Goal: Task Accomplishment & Management: Manage account settings

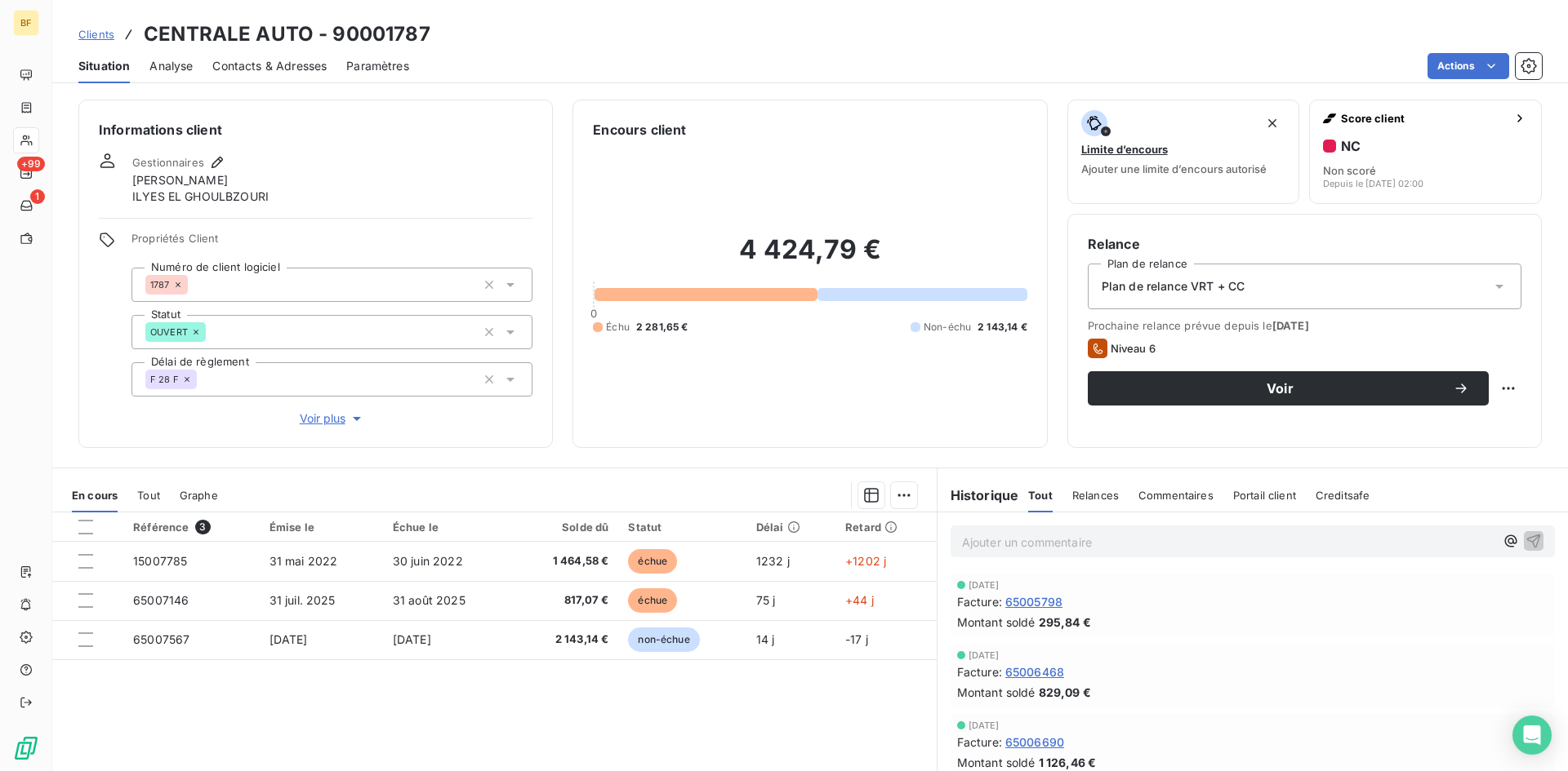
scroll to position [1455, 0]
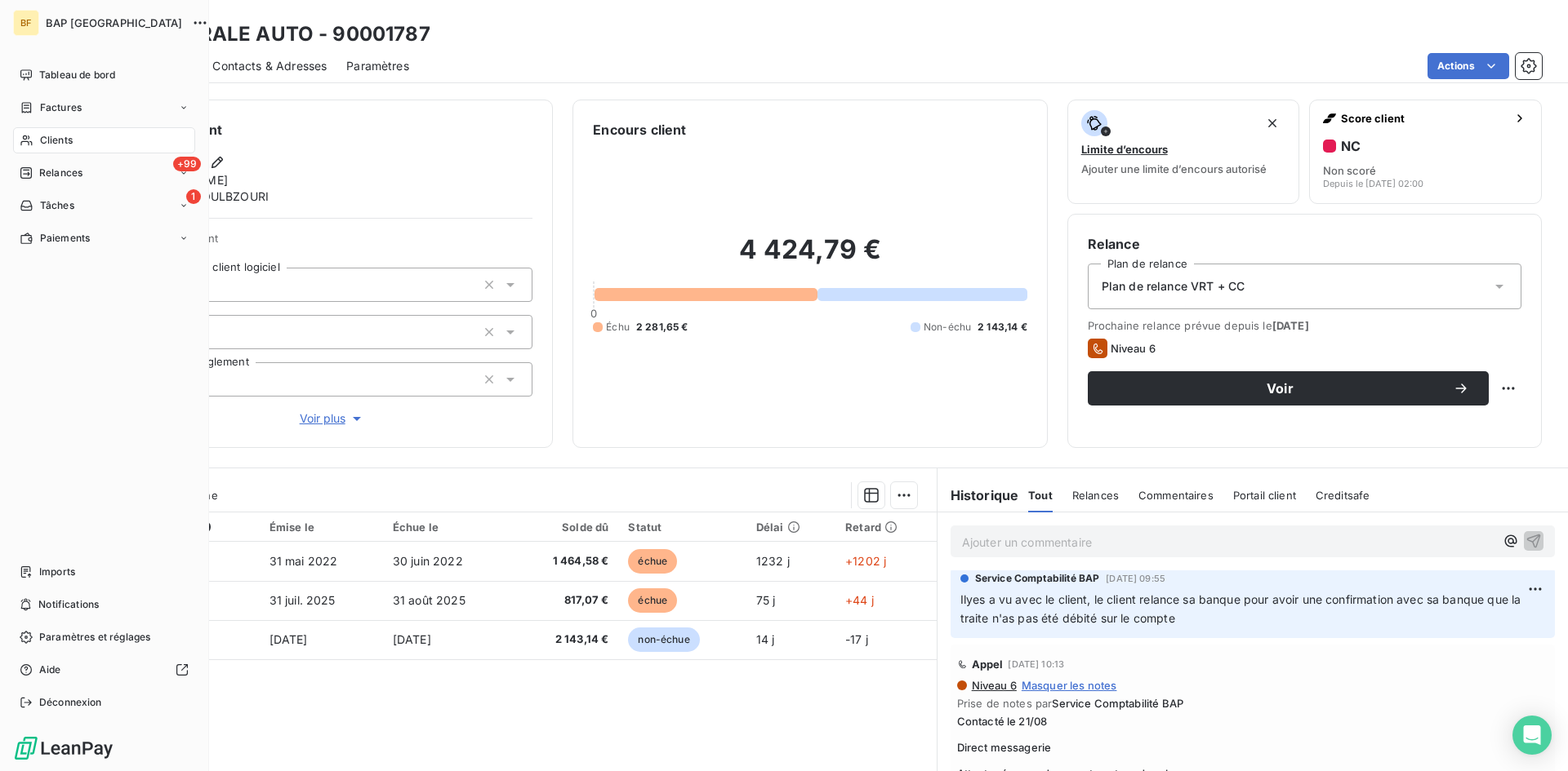
click at [62, 139] on span "Clients" at bounding box center [56, 140] width 33 height 14
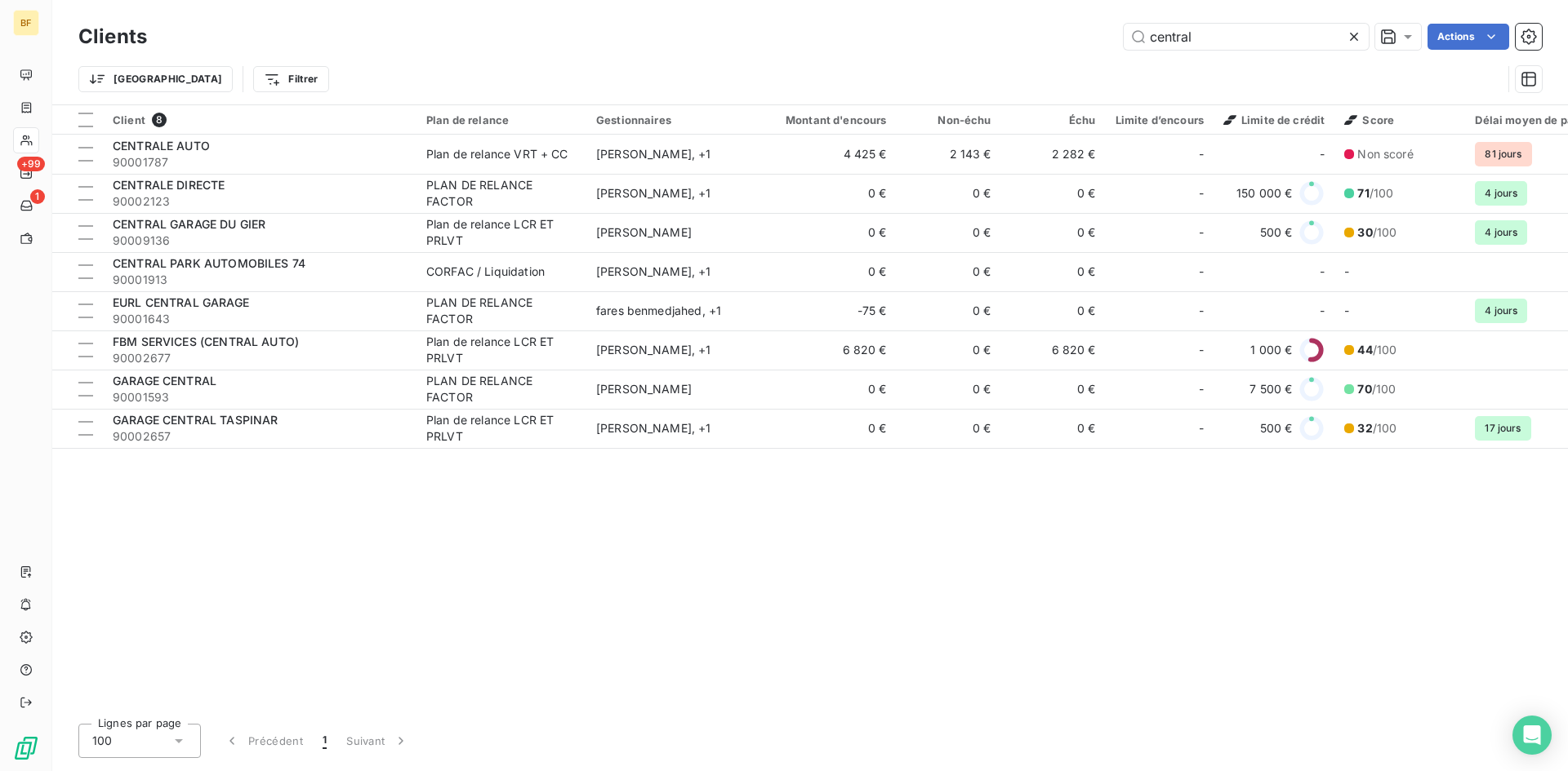
drag, startPoint x: 1226, startPoint y: 36, endPoint x: 975, endPoint y: 18, distance: 251.6
click at [975, 18] on div "Clients central Actions Trier Filtrer" at bounding box center [810, 52] width 1515 height 104
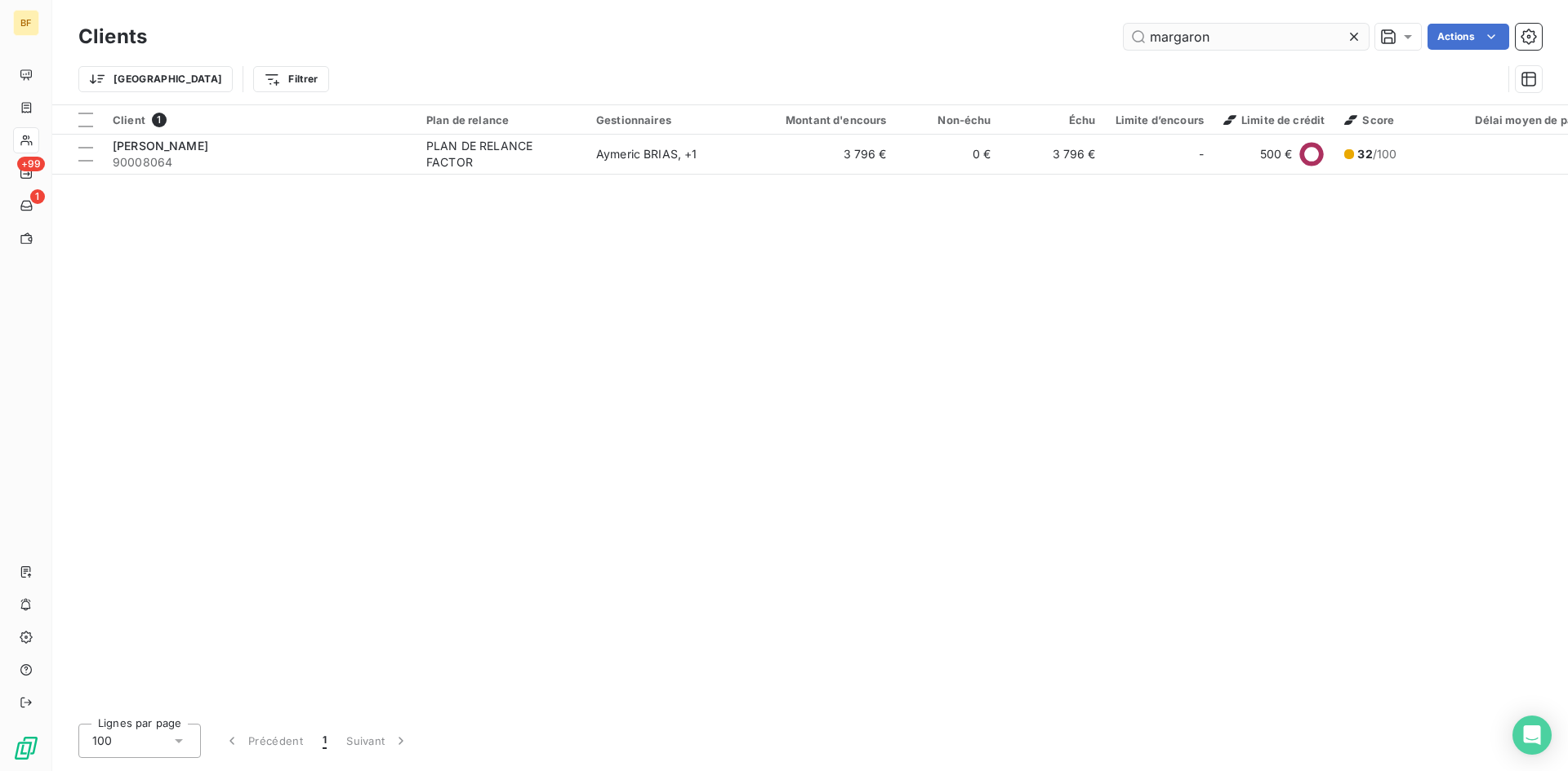
click at [1228, 37] on input "margaron" at bounding box center [1246, 37] width 245 height 26
type input "marga"
click at [1049, 377] on div "Client 1 Plan de relance Gestionnaires Montant d'encours Non-échu Échu Limite d…" at bounding box center [810, 408] width 1515 height 606
drag, startPoint x: 1207, startPoint y: 29, endPoint x: 1013, endPoint y: 12, distance: 194.7
click at [1017, 14] on div "Clients marga Actions Trier Filtrer" at bounding box center [810, 52] width 1515 height 104
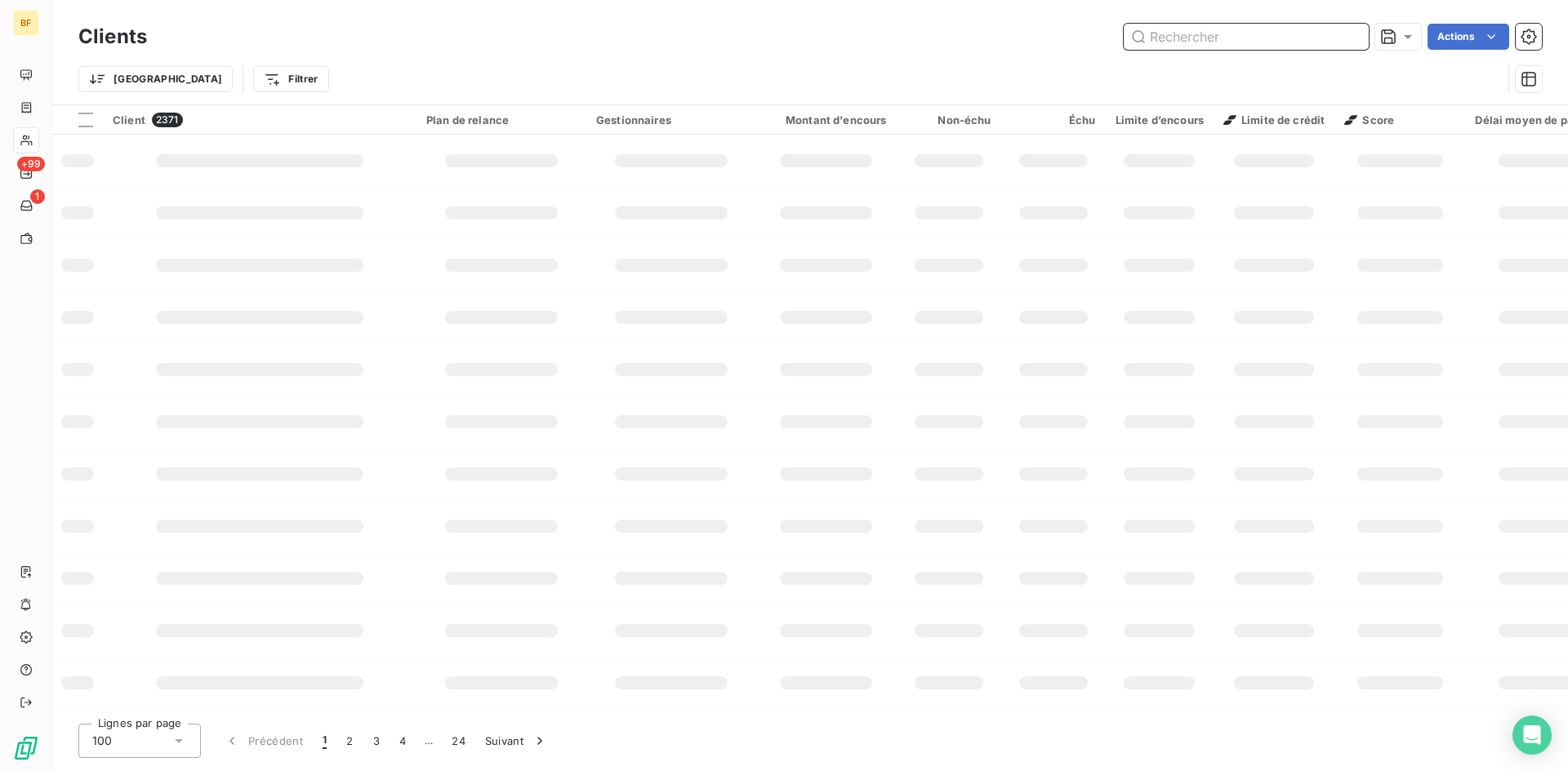
click at [1232, 42] on input "text" at bounding box center [1246, 37] width 245 height 26
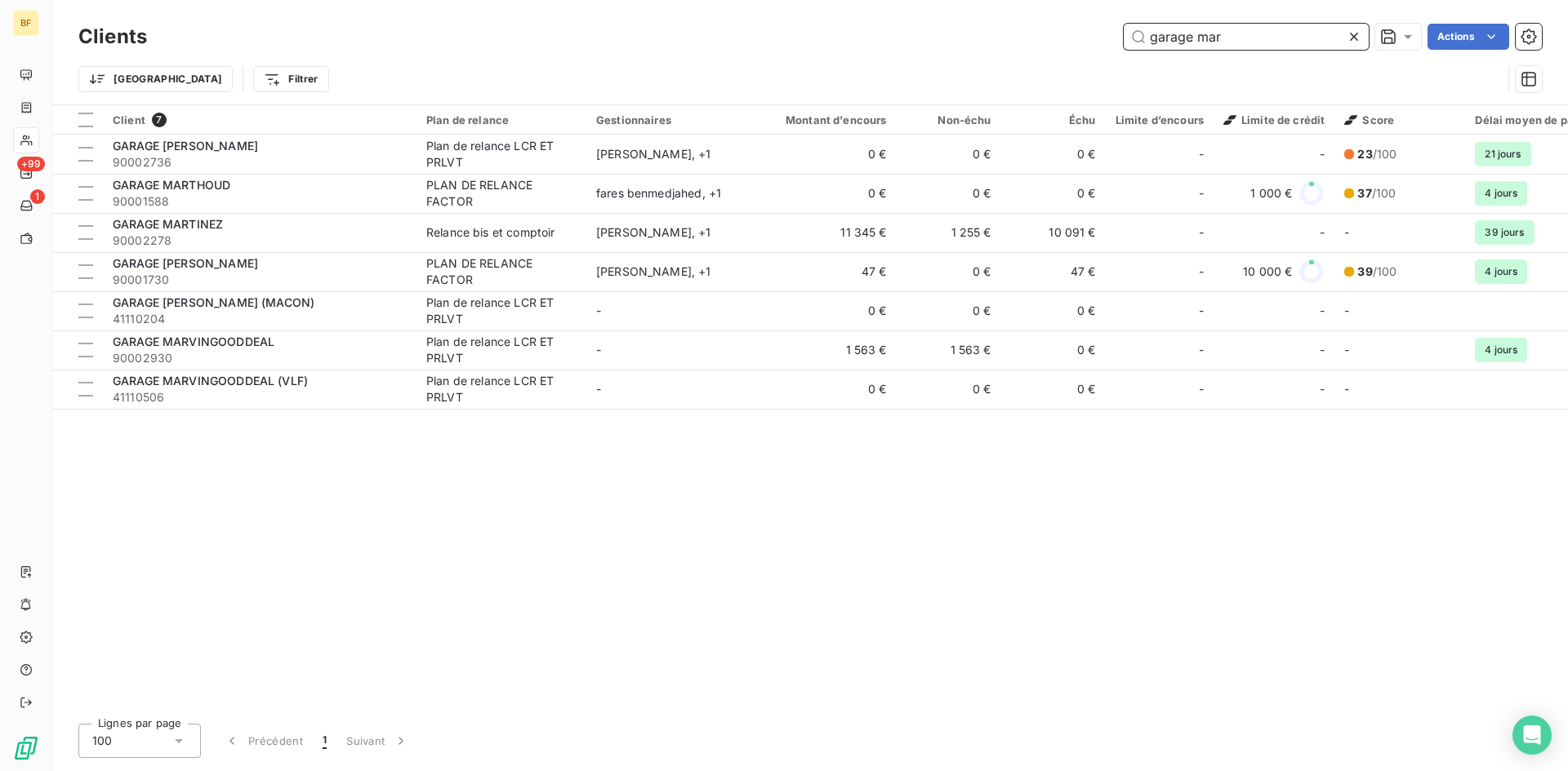
click at [1226, 44] on input "garage mar" at bounding box center [1246, 37] width 245 height 26
drag, startPoint x: 1235, startPoint y: 44, endPoint x: 1050, endPoint y: 44, distance: 185.0
click at [1050, 44] on div "garage mar Actions" at bounding box center [855, 37] width 1375 height 26
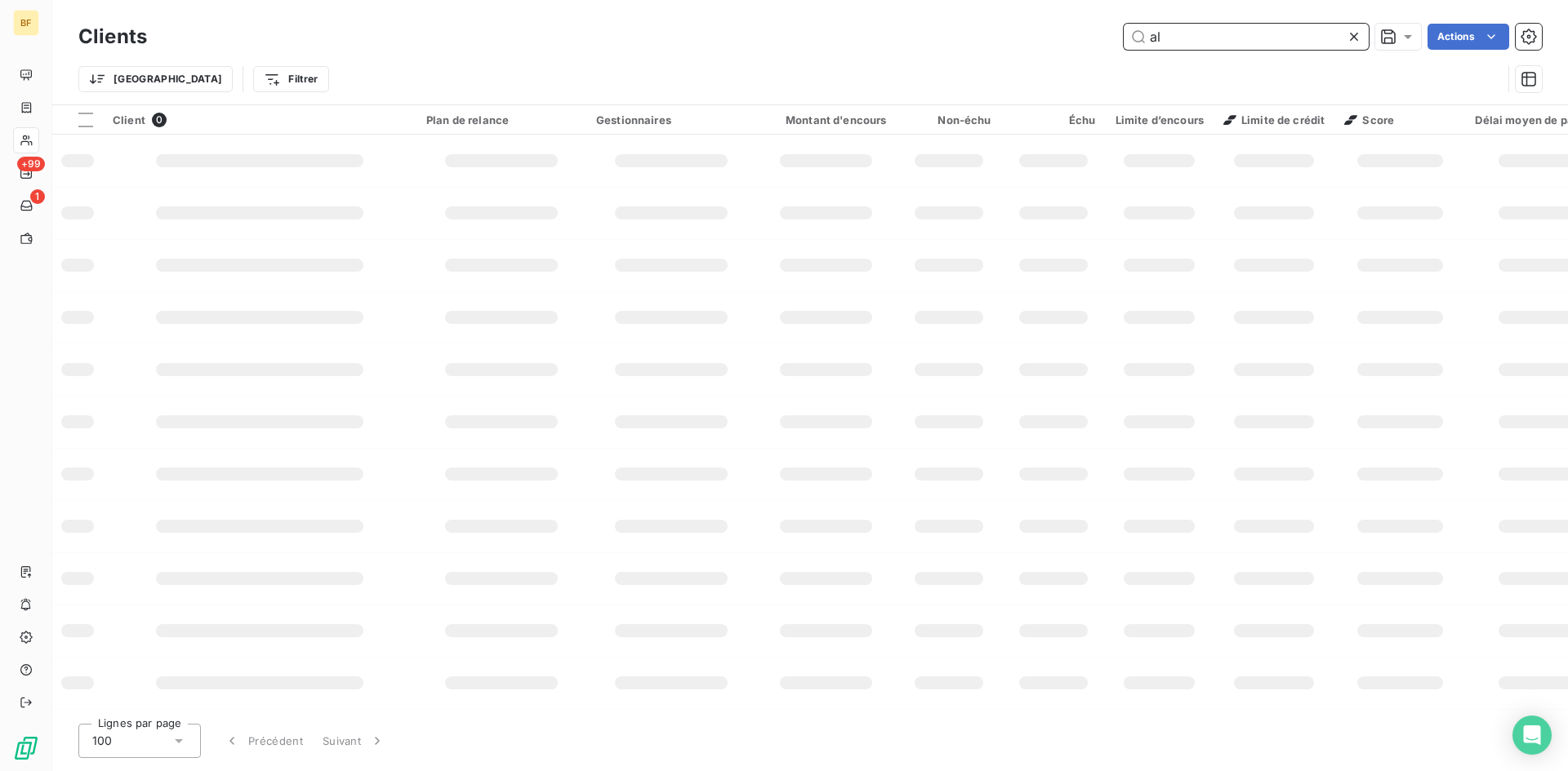
type input "a"
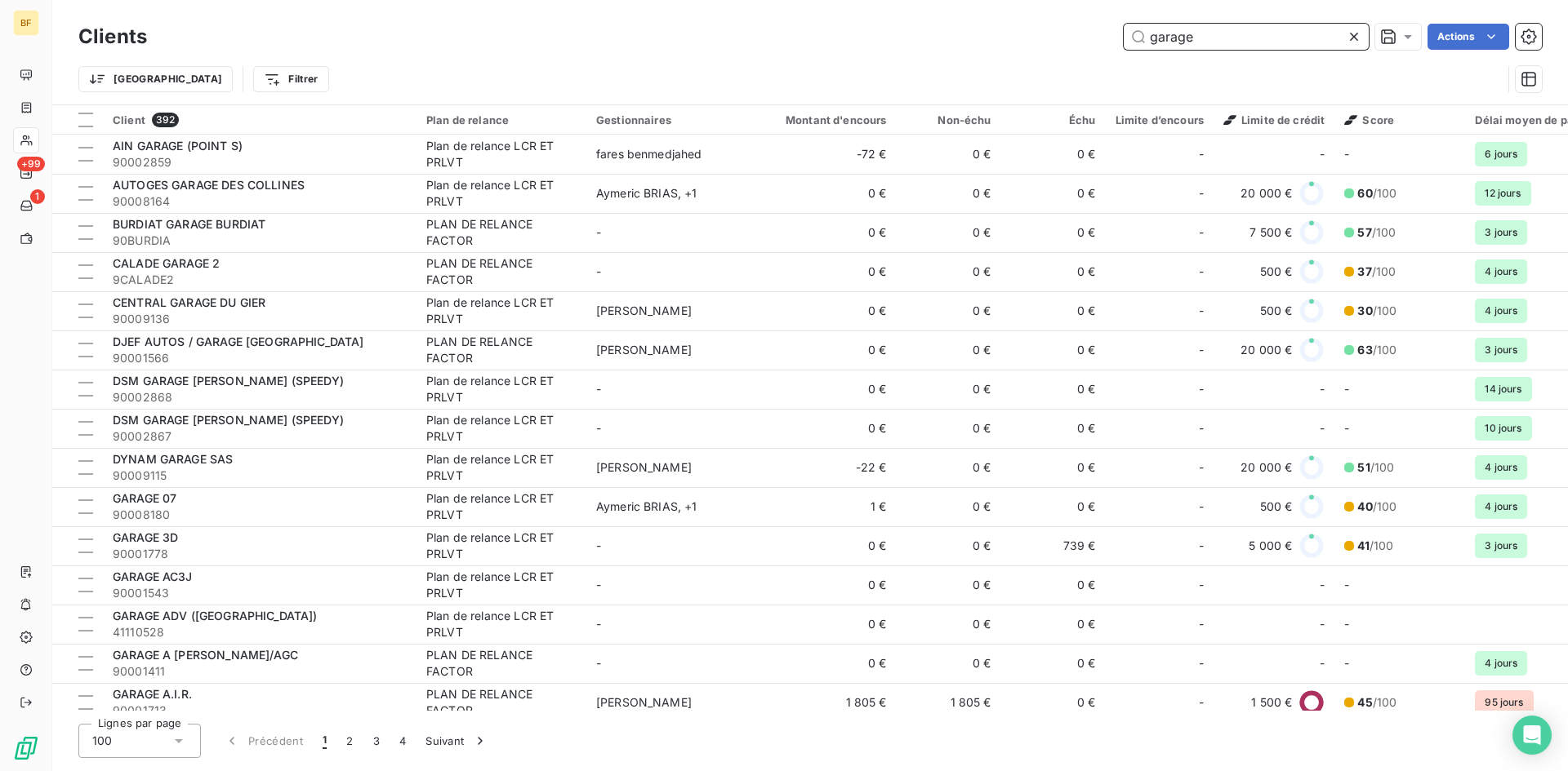
click at [1161, 33] on input "garage" at bounding box center [1246, 37] width 245 height 26
click at [1212, 38] on input "garage" at bounding box center [1246, 37] width 245 height 26
click at [1211, 38] on input "garage" at bounding box center [1246, 37] width 245 height 26
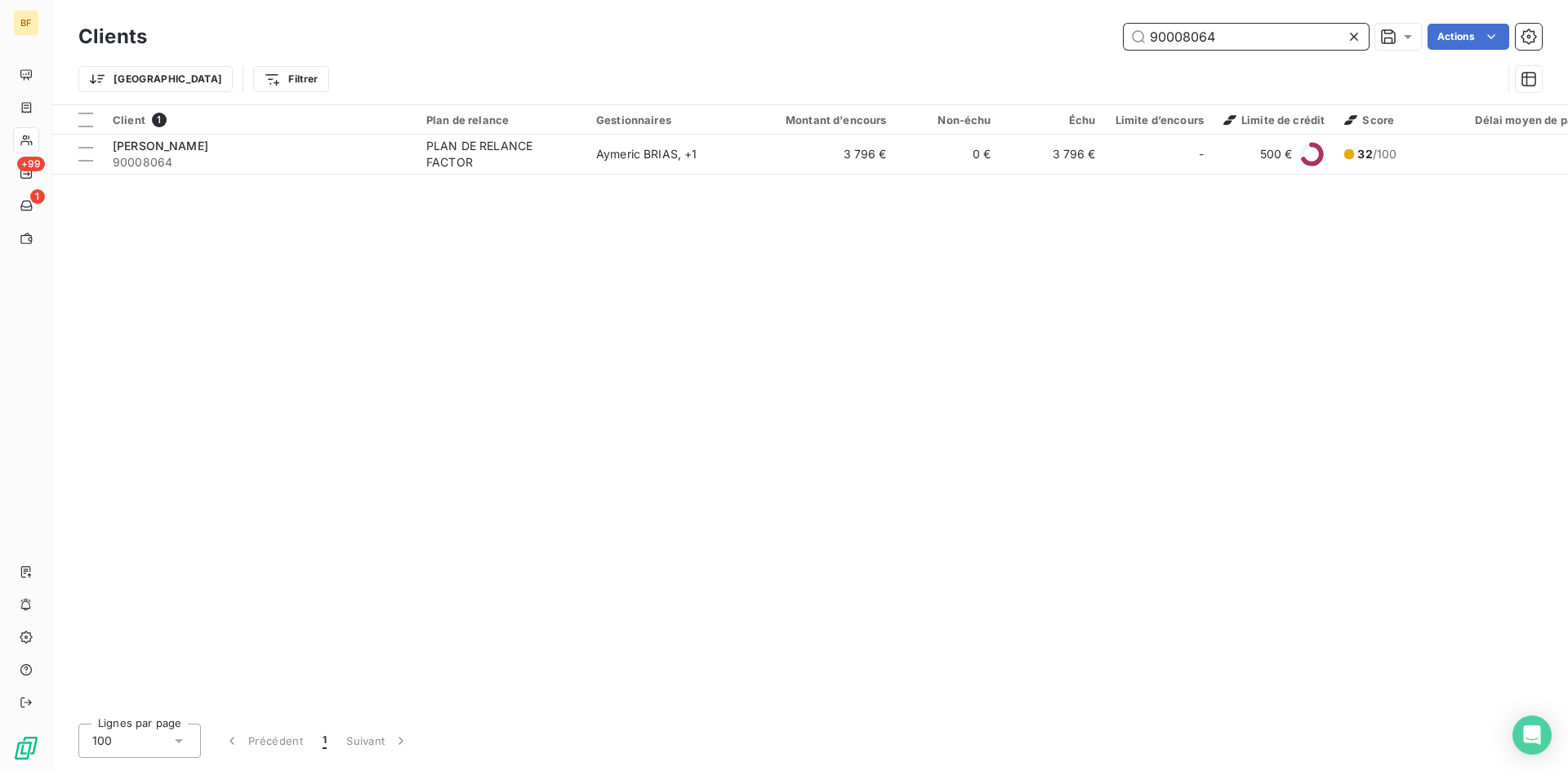
type input "90008064"
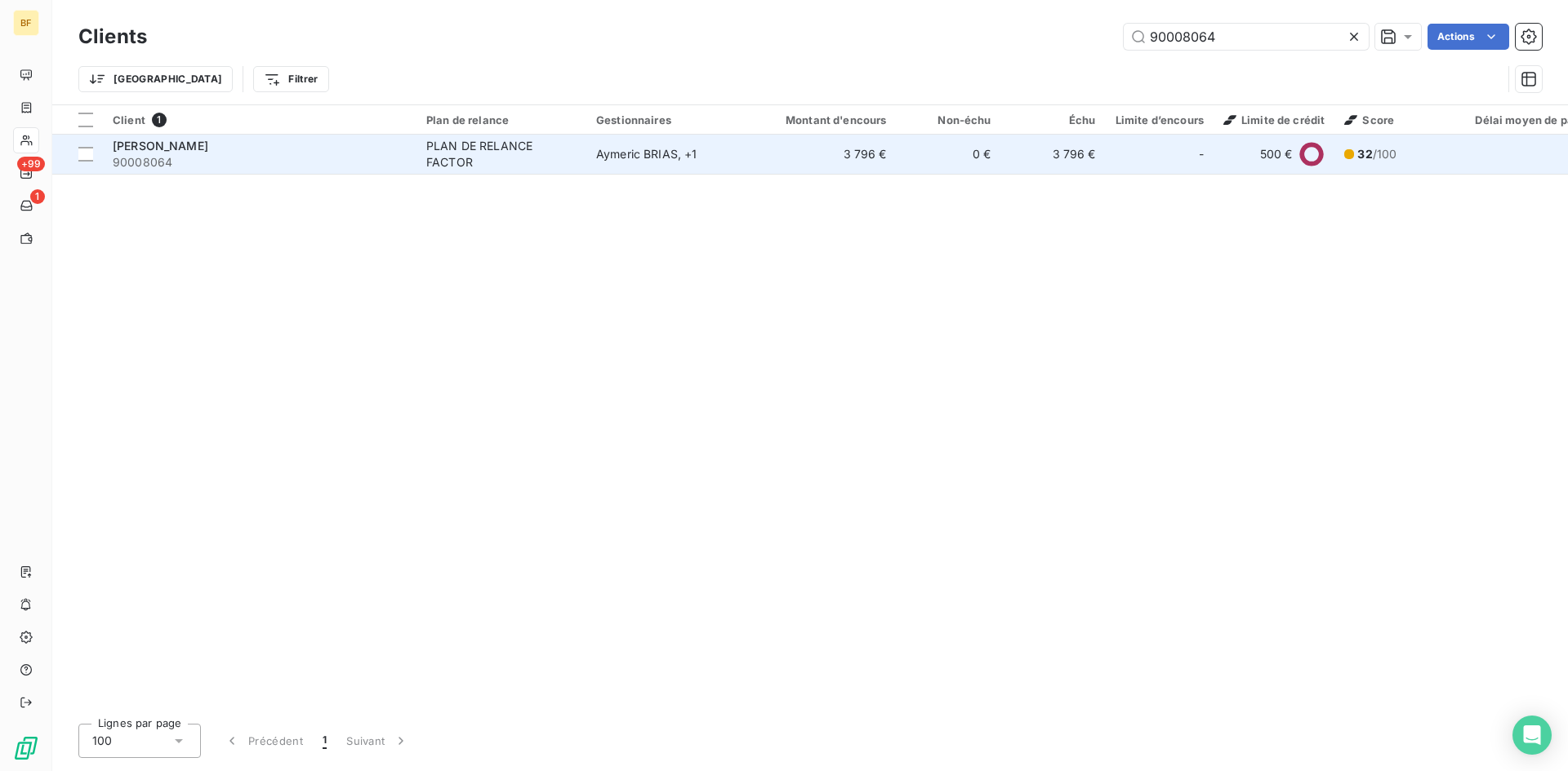
click at [180, 144] on span "[PERSON_NAME]" at bounding box center [160, 145] width 96 height 14
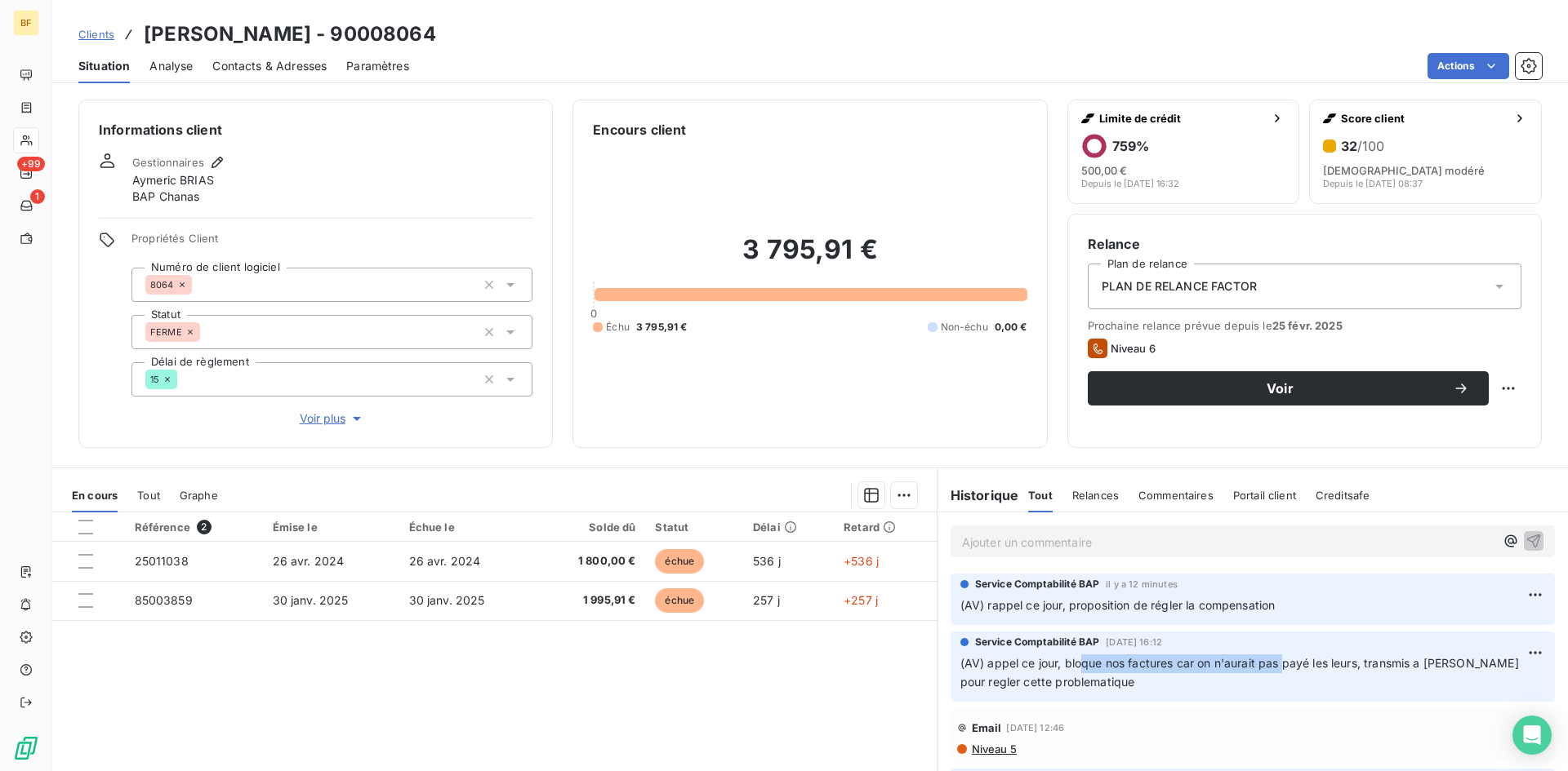
drag, startPoint x: 1075, startPoint y: 660, endPoint x: 1288, endPoint y: 659, distance: 213.0
click at [1287, 659] on span "(AV) appel ce jour, bloque nos factures car on n'aurait pas payé les leurs, tra…" at bounding box center [1240, 672] width 562 height 33
click at [513, 410] on button "Voir plus" at bounding box center [331, 419] width 401 height 18
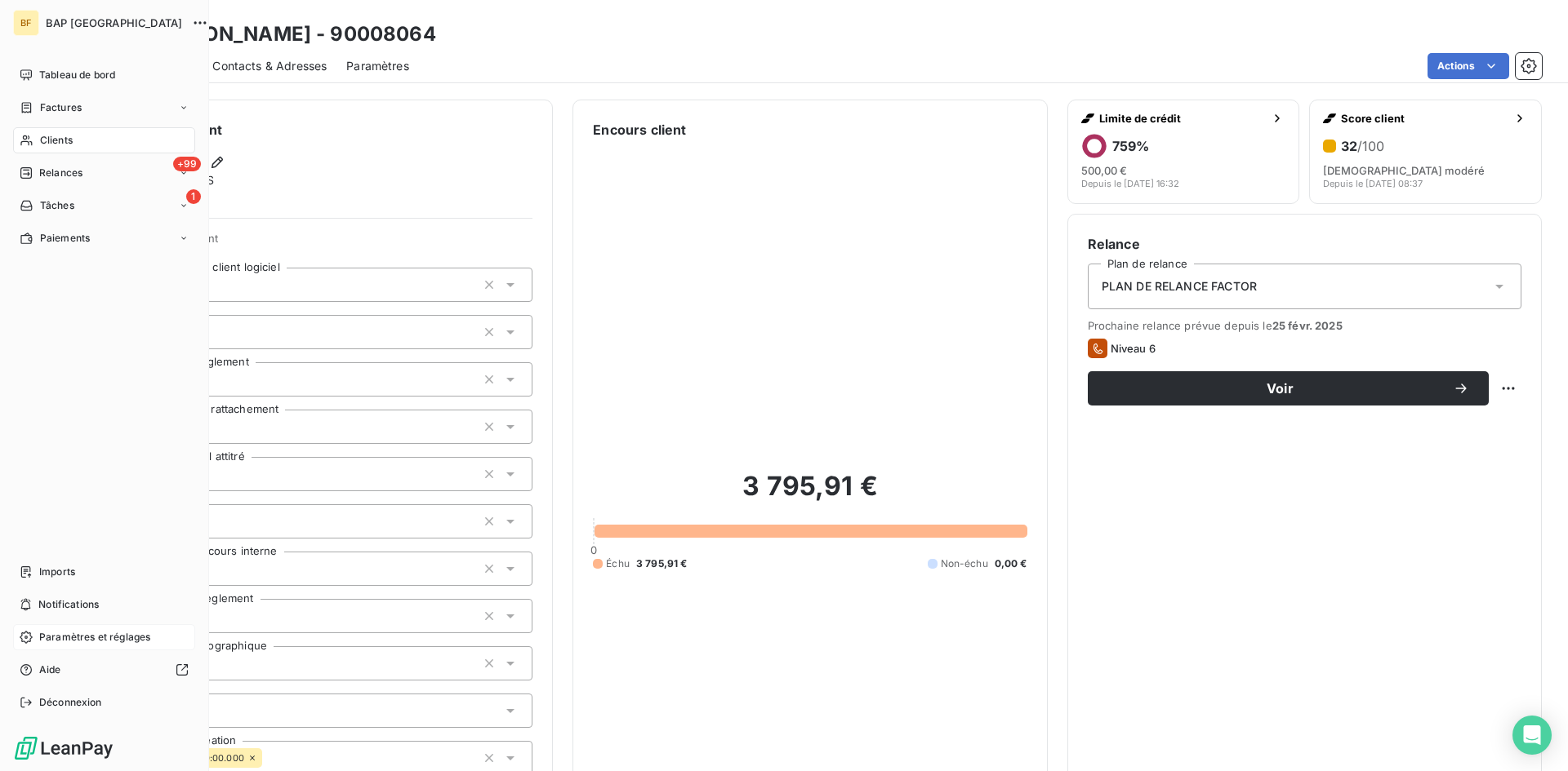
click at [68, 628] on div "Paramètres et réglages" at bounding box center [104, 637] width 182 height 26
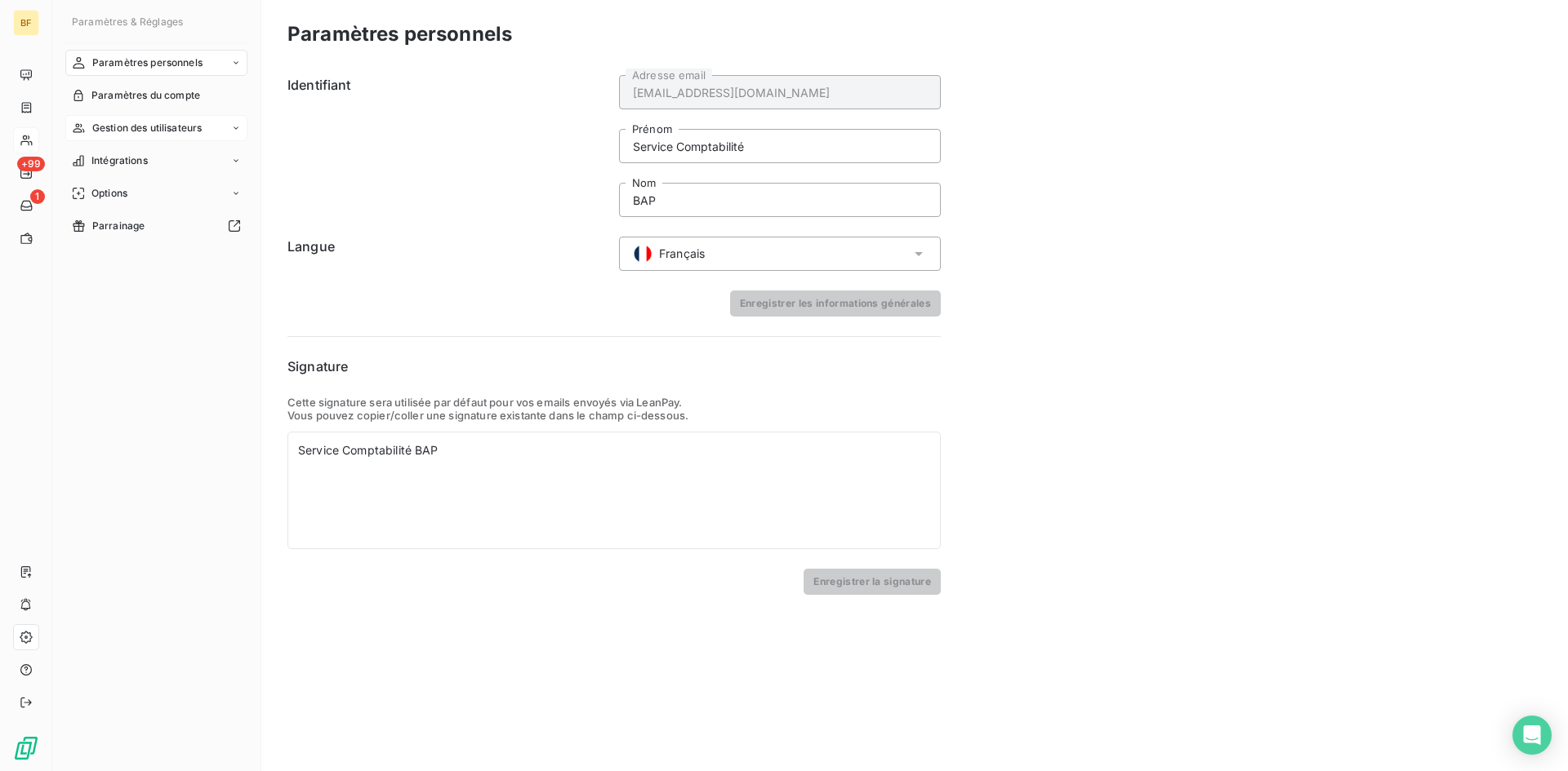
click at [148, 129] on span "Gestion des utilisateurs" at bounding box center [146, 128] width 110 height 14
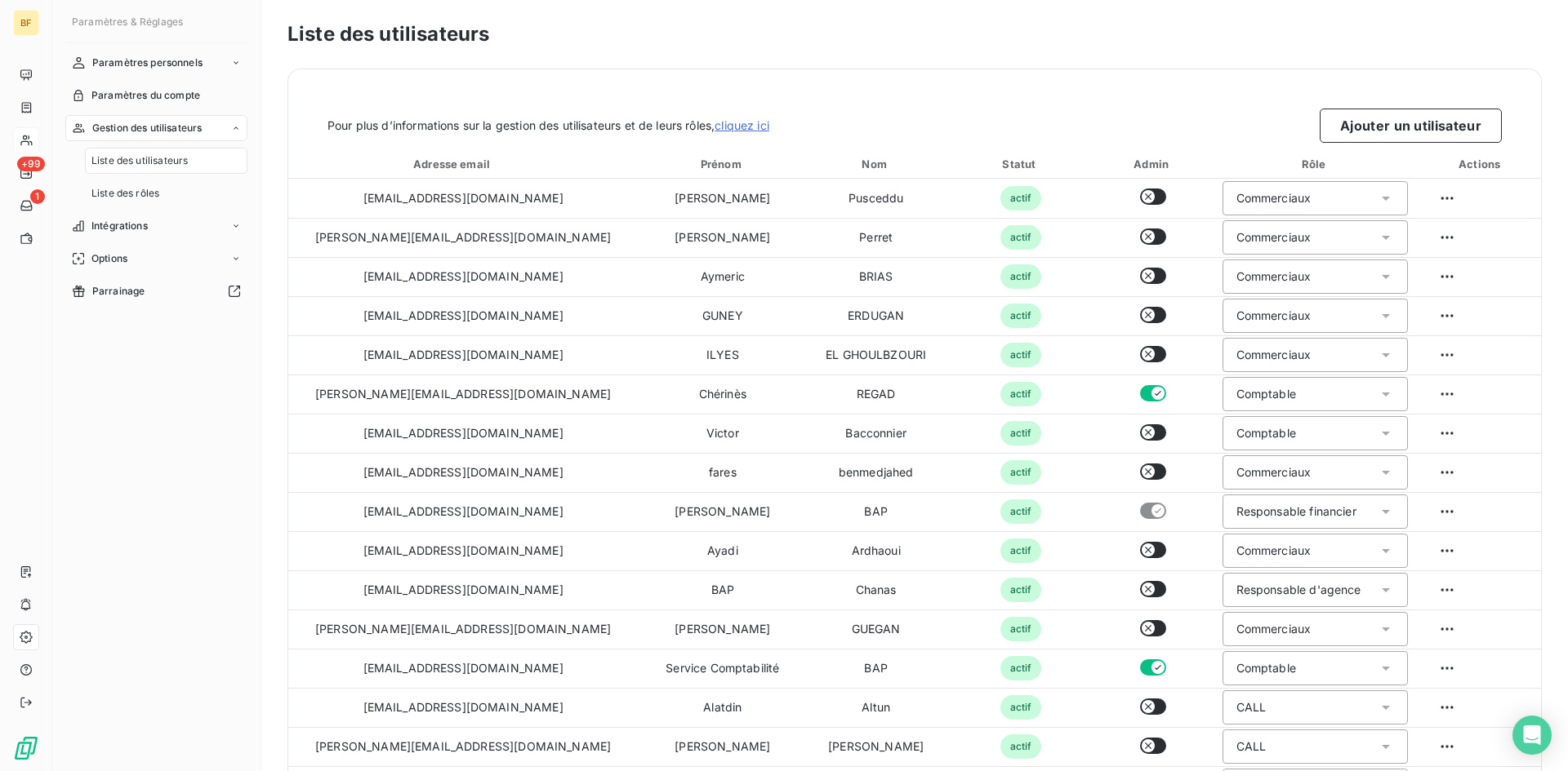
click at [146, 162] on span "Liste des utilisateurs" at bounding box center [139, 161] width 96 height 14
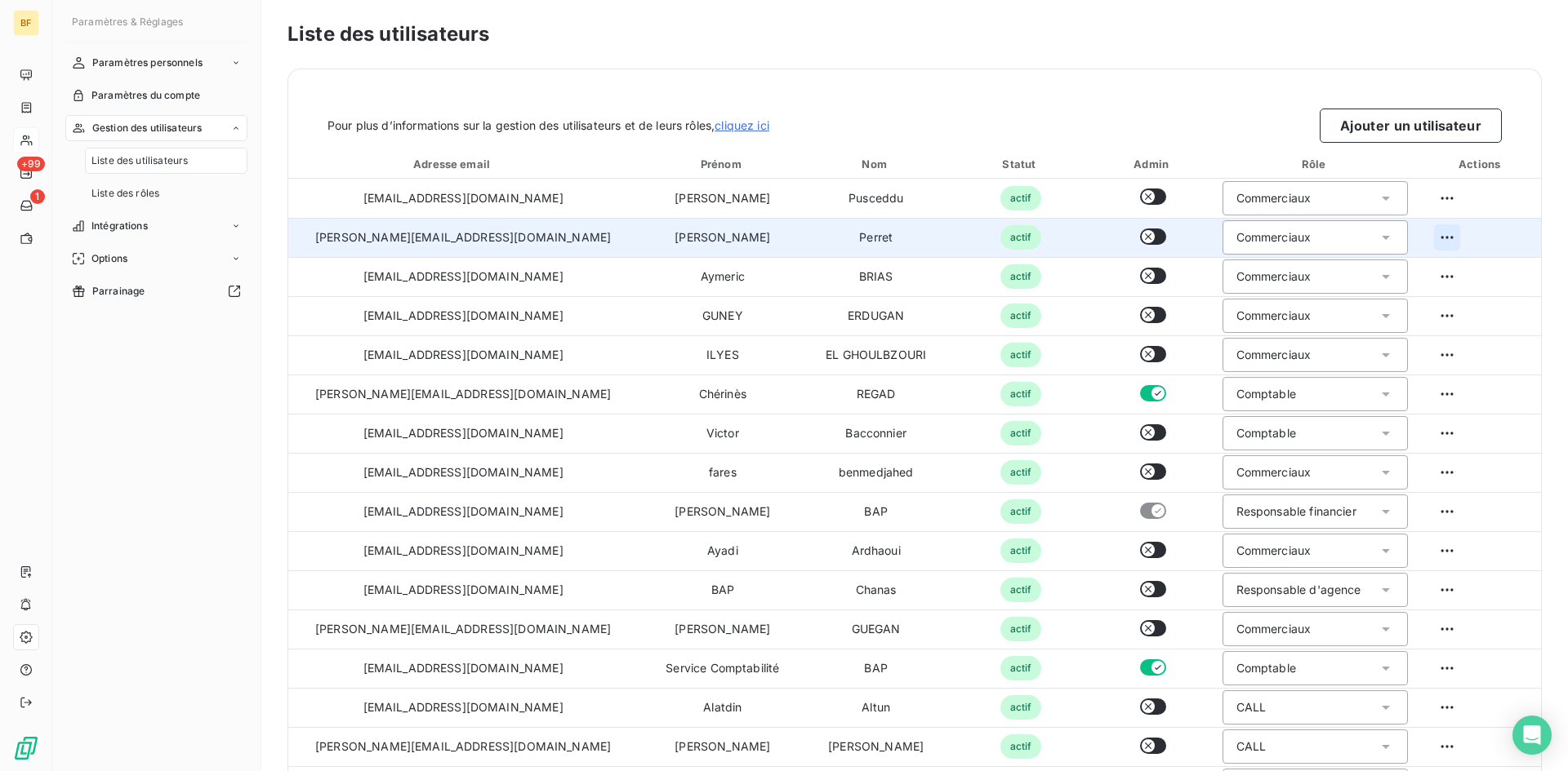
click at [1426, 238] on html "BF +99 1 Paramètres & Réglages Paramètres personnels Paramètres du compte Gesti…" at bounding box center [784, 386] width 1568 height 771
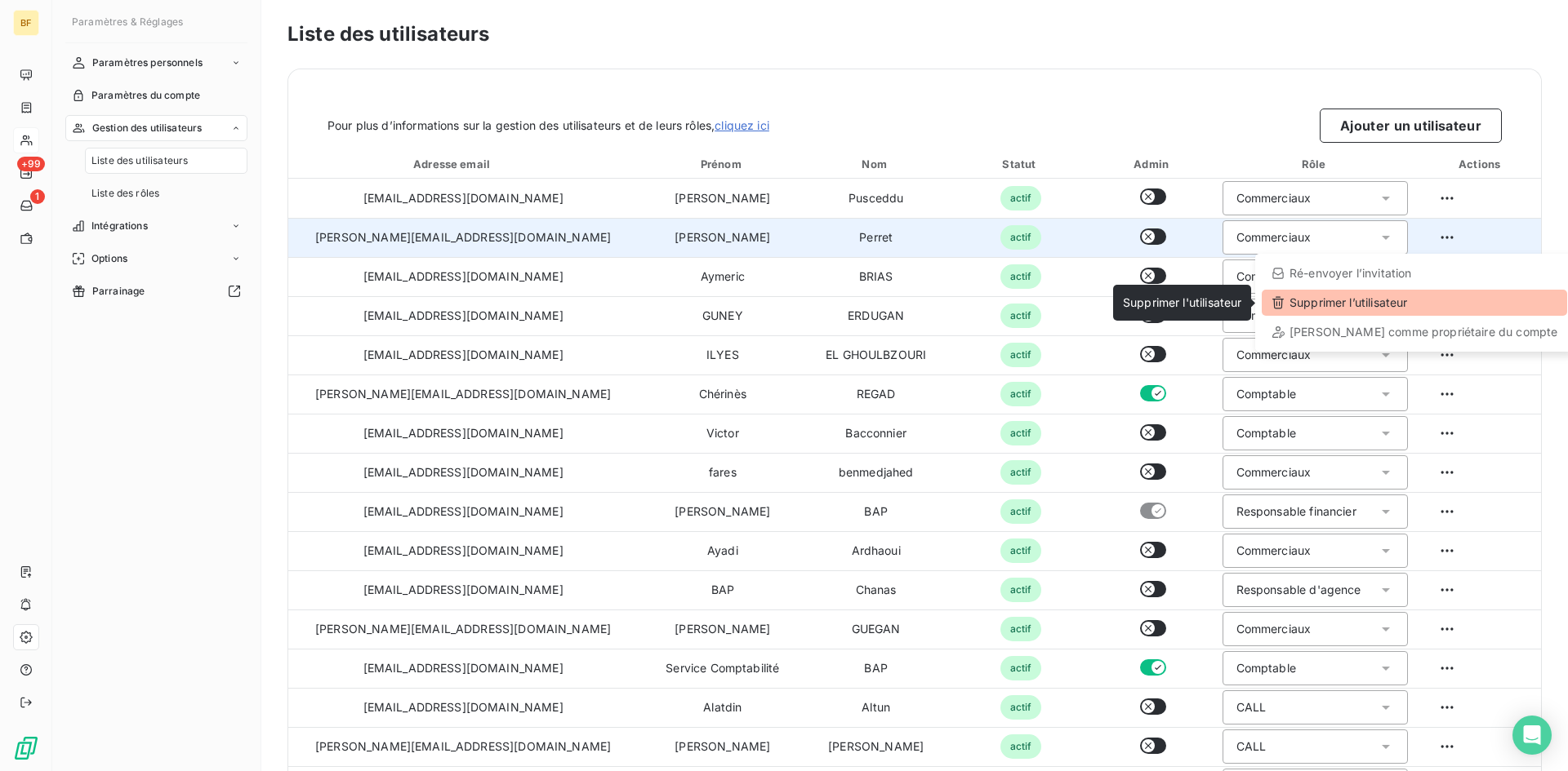
click at [1345, 297] on div "Supprimer l’utilisateur" at bounding box center [1414, 303] width 305 height 26
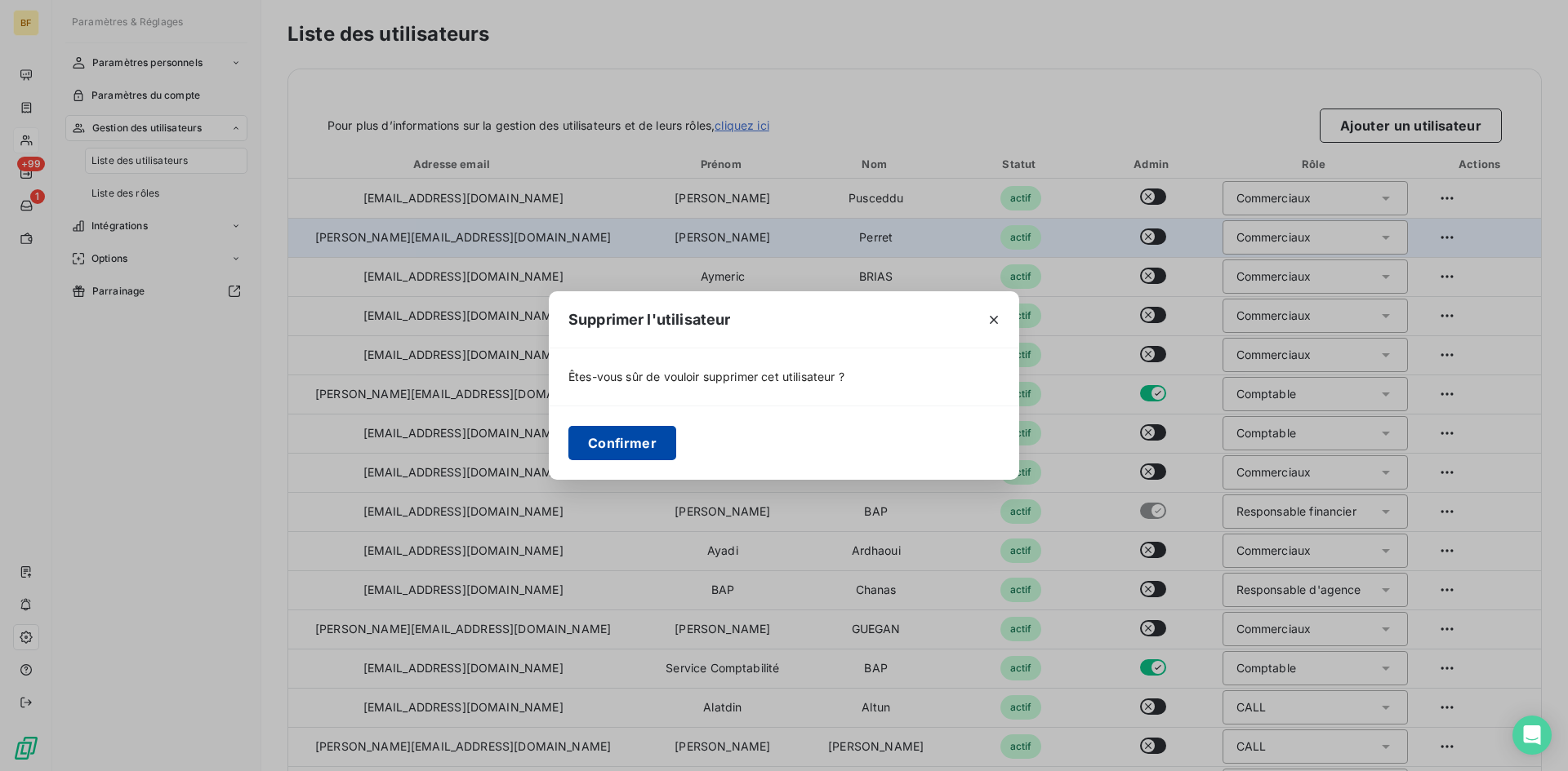
click at [614, 427] on button "Confirmer" at bounding box center [621, 443] width 108 height 34
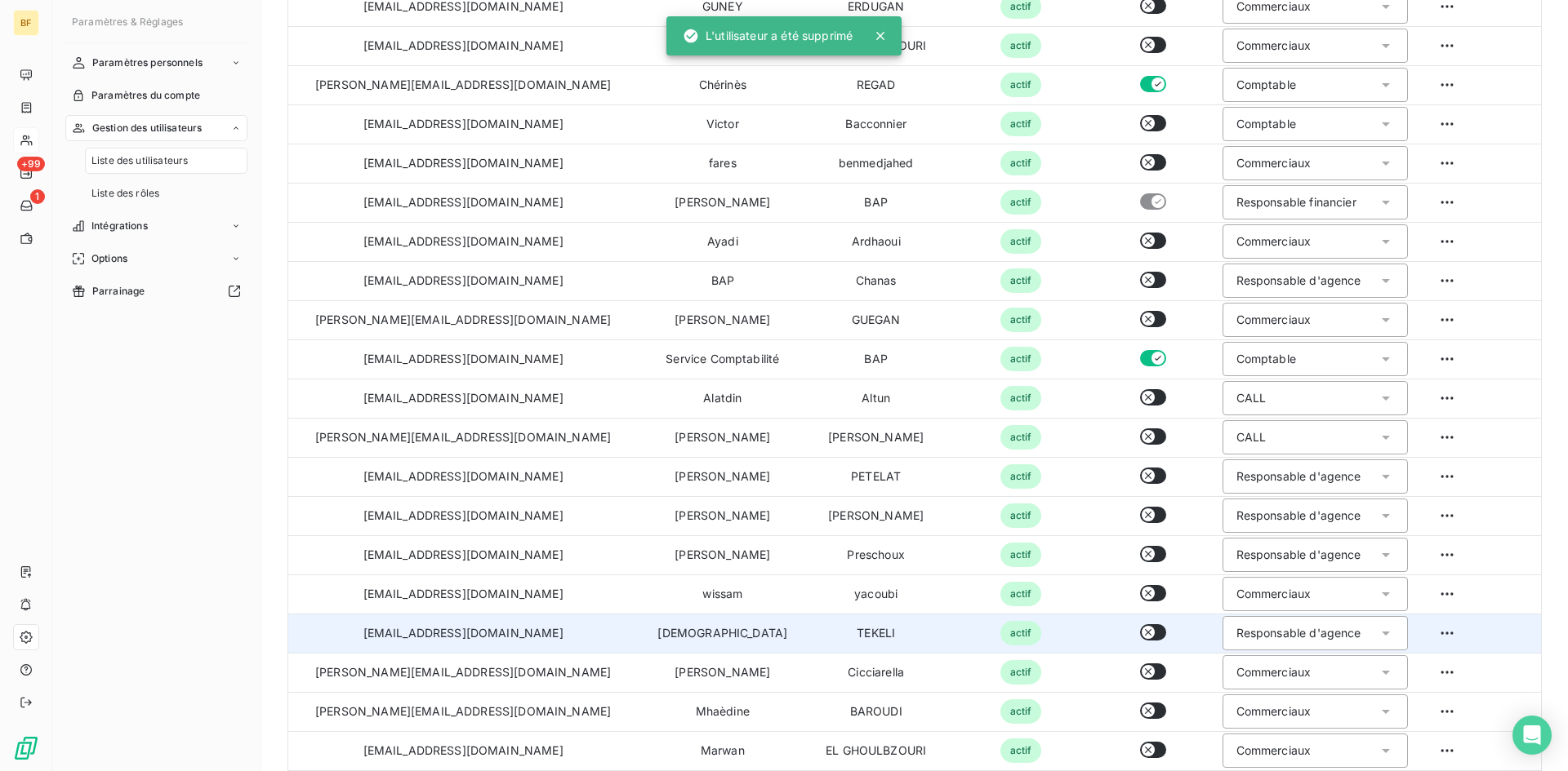
scroll to position [368, 0]
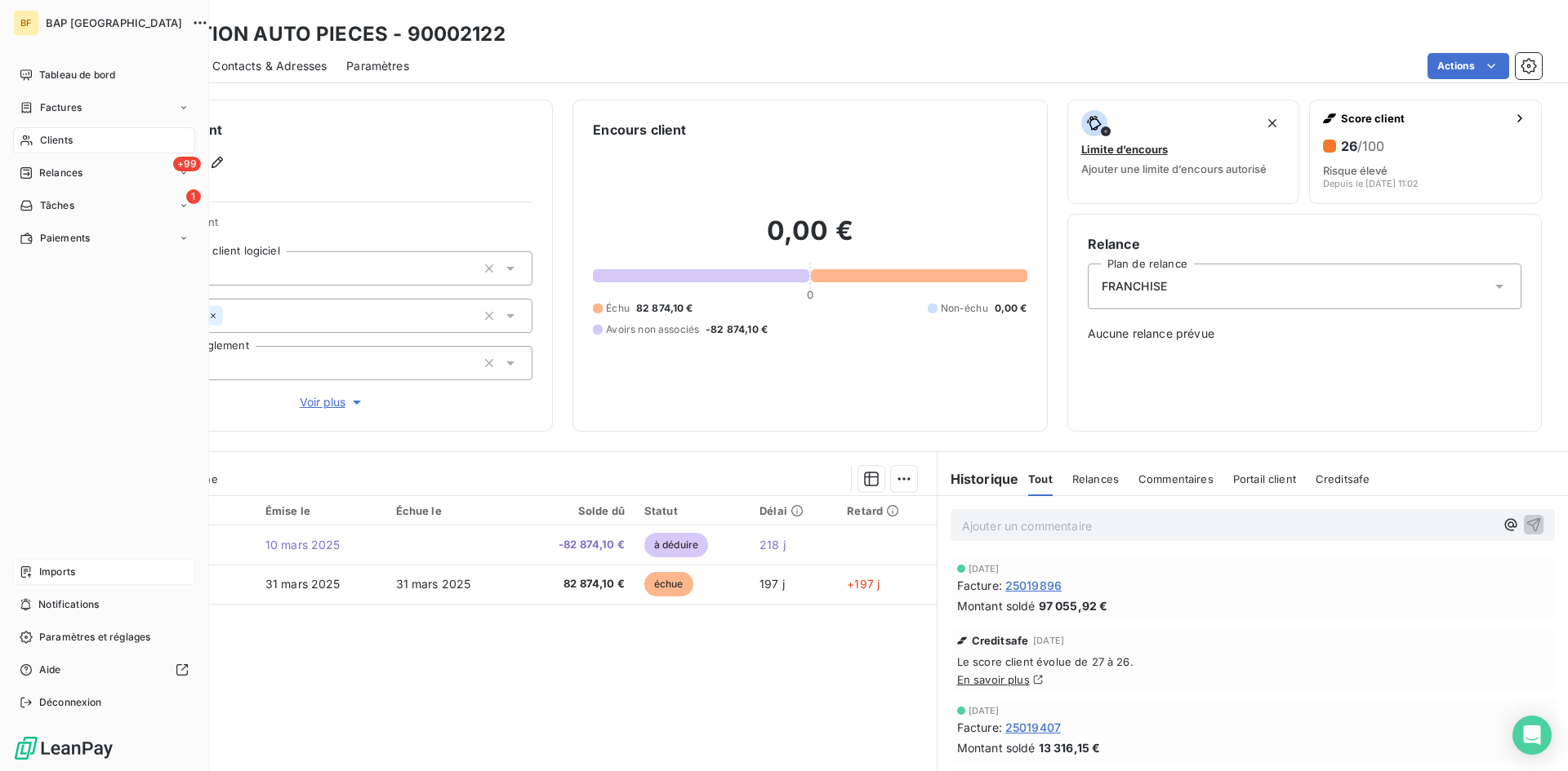
click at [54, 560] on div "Imports" at bounding box center [104, 571] width 182 height 26
click at [59, 568] on span "Imports" at bounding box center [57, 572] width 36 height 14
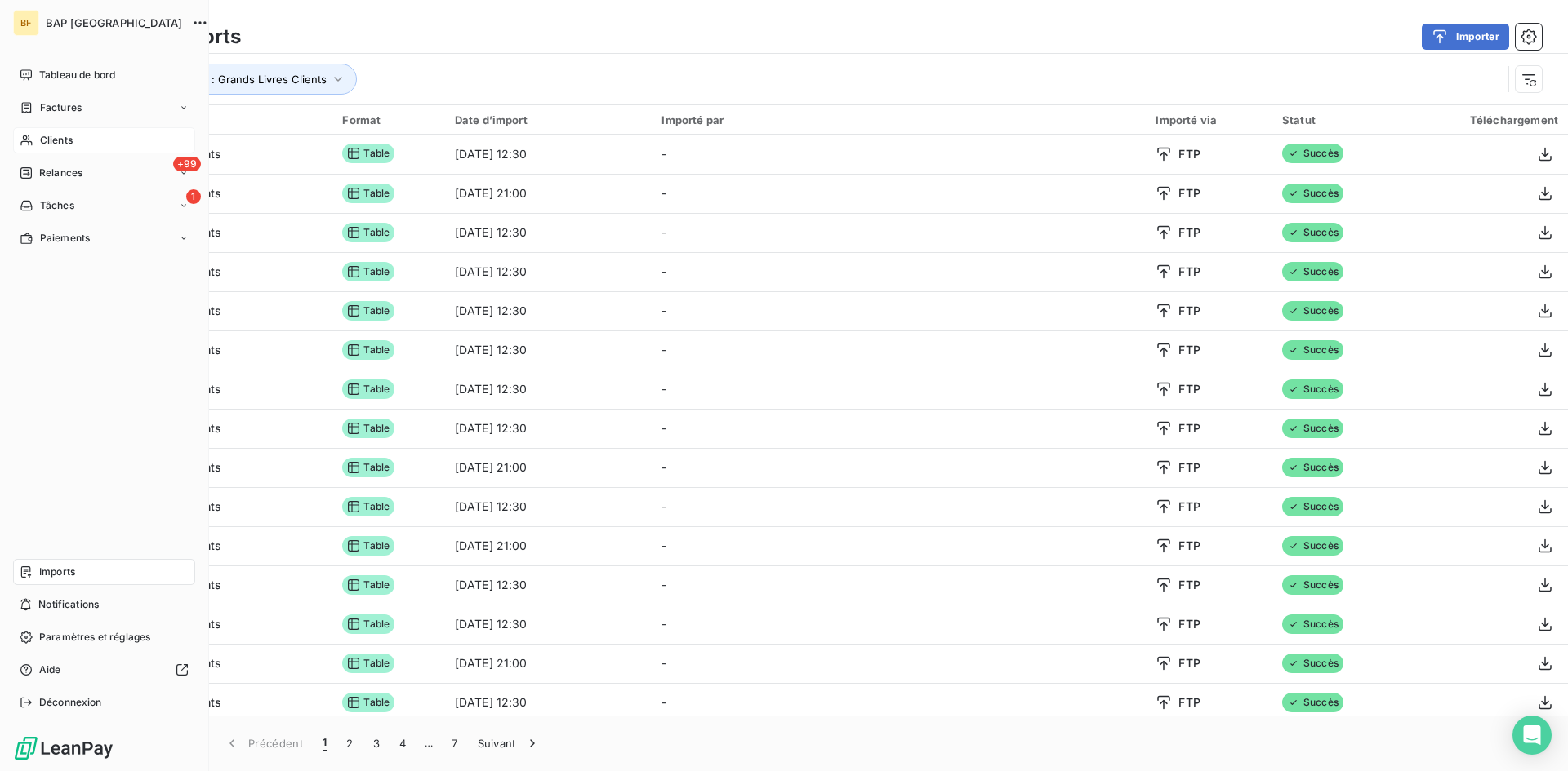
click at [73, 141] on div "Clients" at bounding box center [104, 140] width 182 height 26
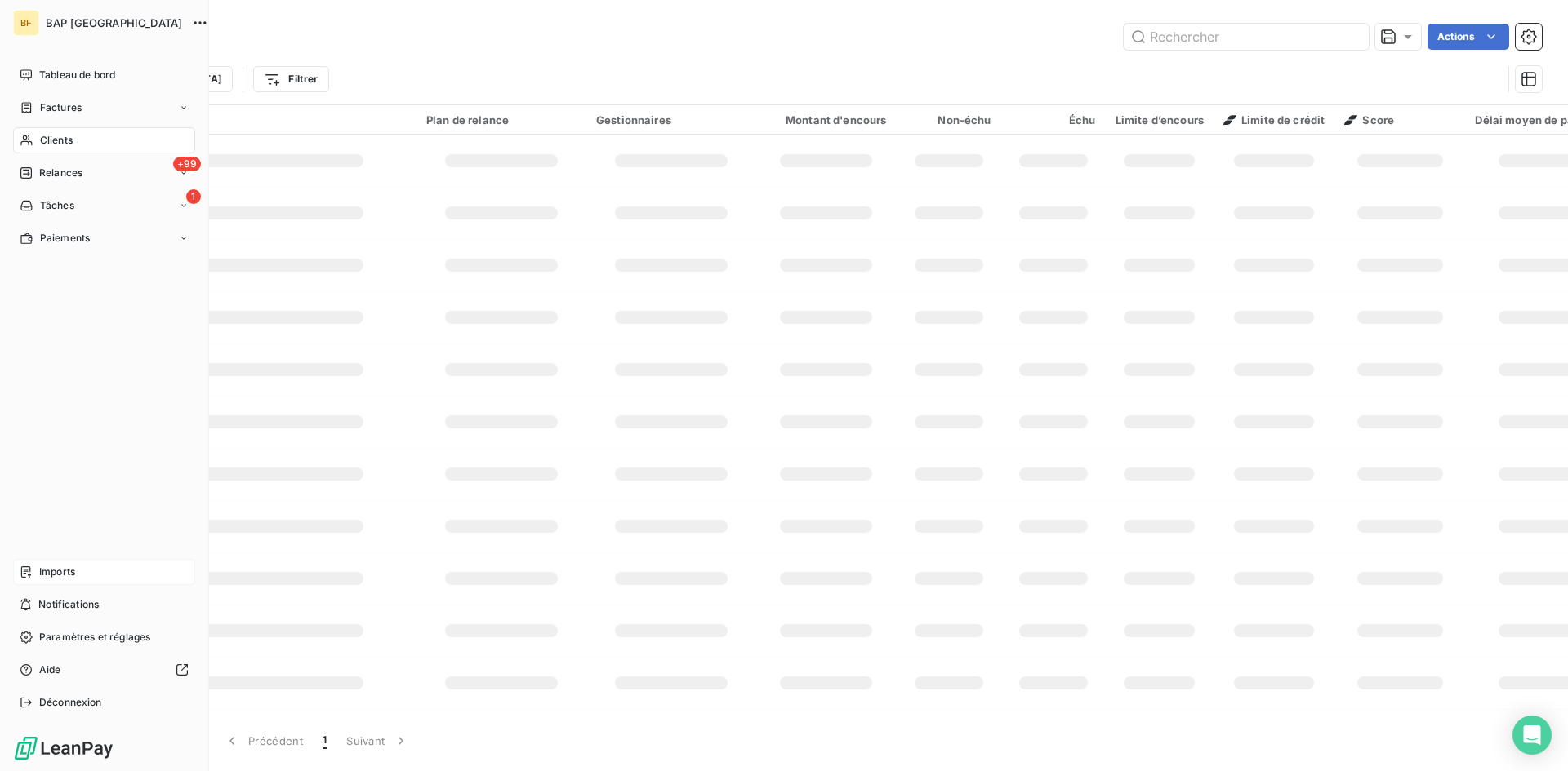
click at [72, 573] on span "Imports" at bounding box center [57, 572] width 36 height 14
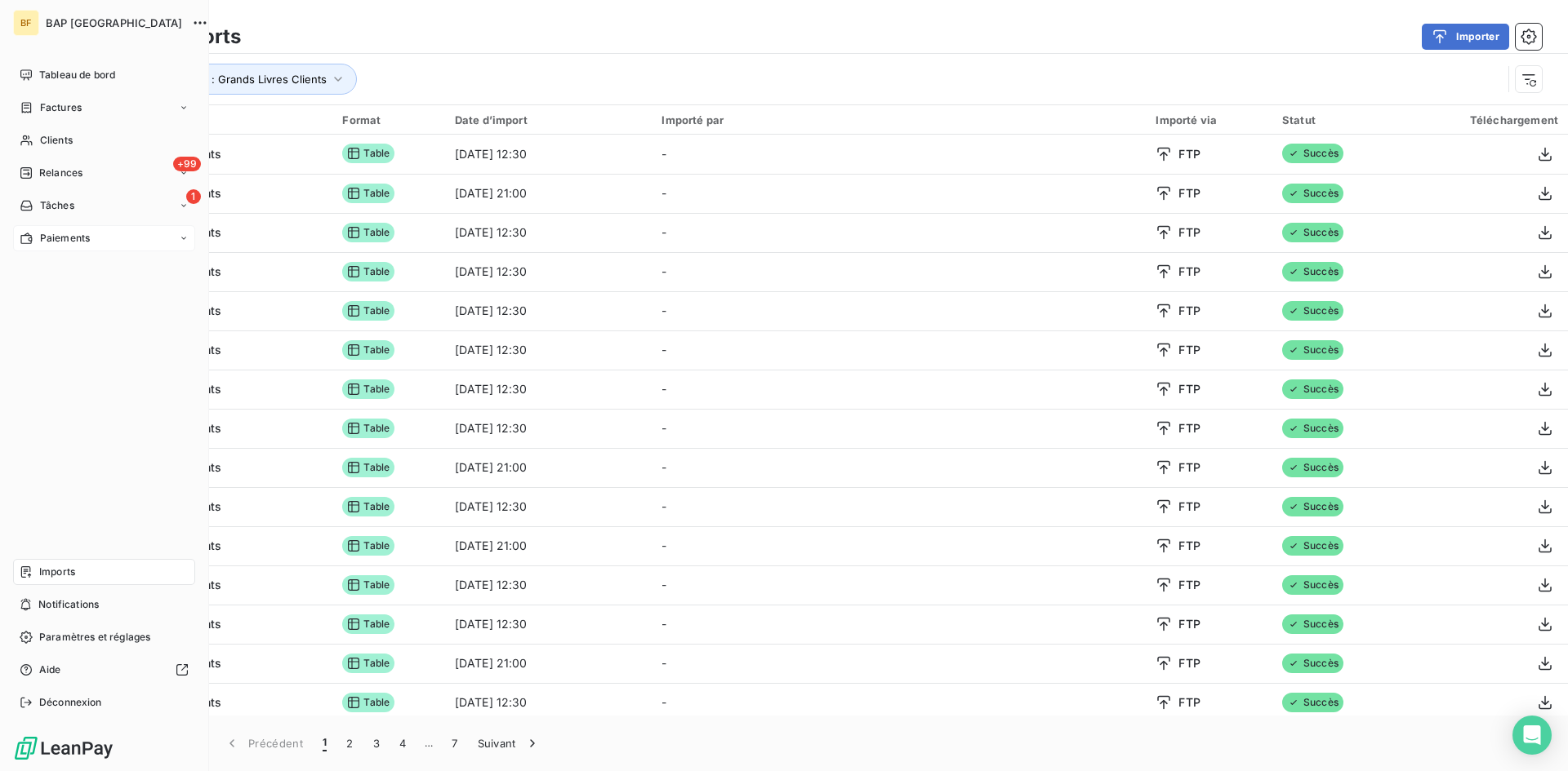
click at [77, 232] on span "Paiements" at bounding box center [65, 238] width 50 height 14
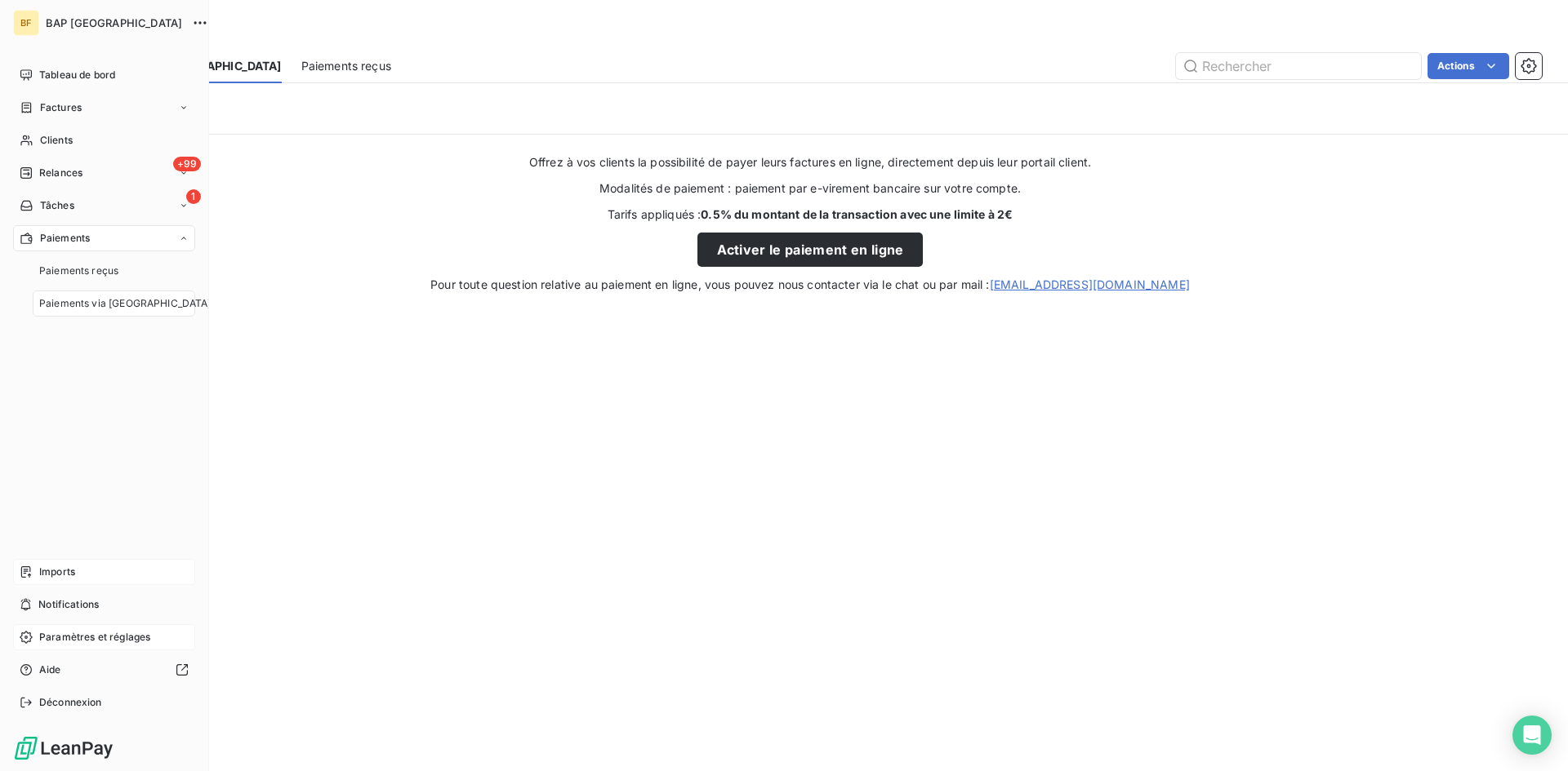
click at [138, 633] on span "Paramètres et réglages" at bounding box center [95, 637] width 111 height 14
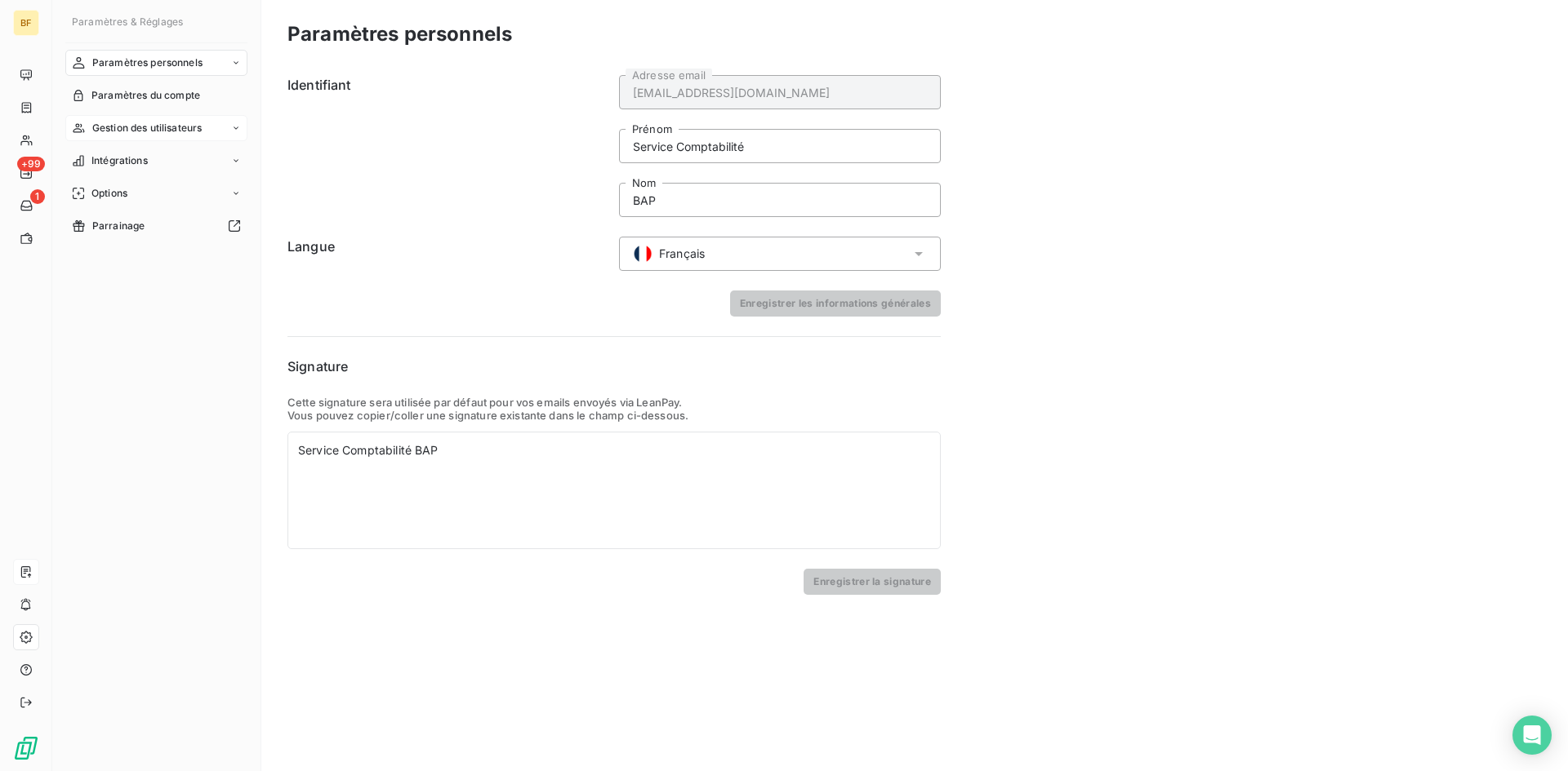
click at [188, 130] on span "Gestion des utilisateurs" at bounding box center [146, 128] width 110 height 14
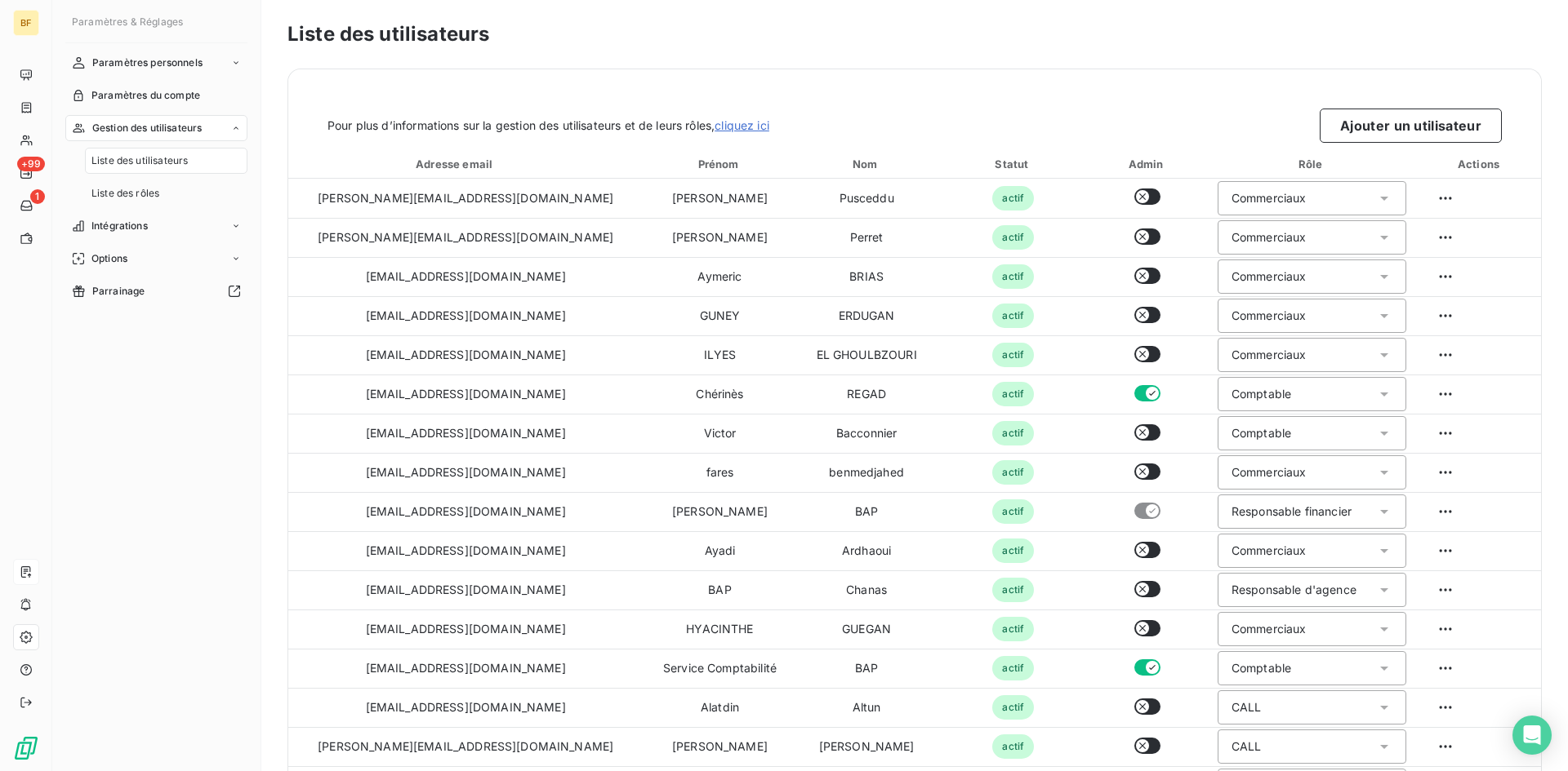
drag, startPoint x: 186, startPoint y: 162, endPoint x: 255, endPoint y: 150, distance: 70.0
click at [186, 162] on span "Liste des utilisateurs" at bounding box center [139, 161] width 96 height 14
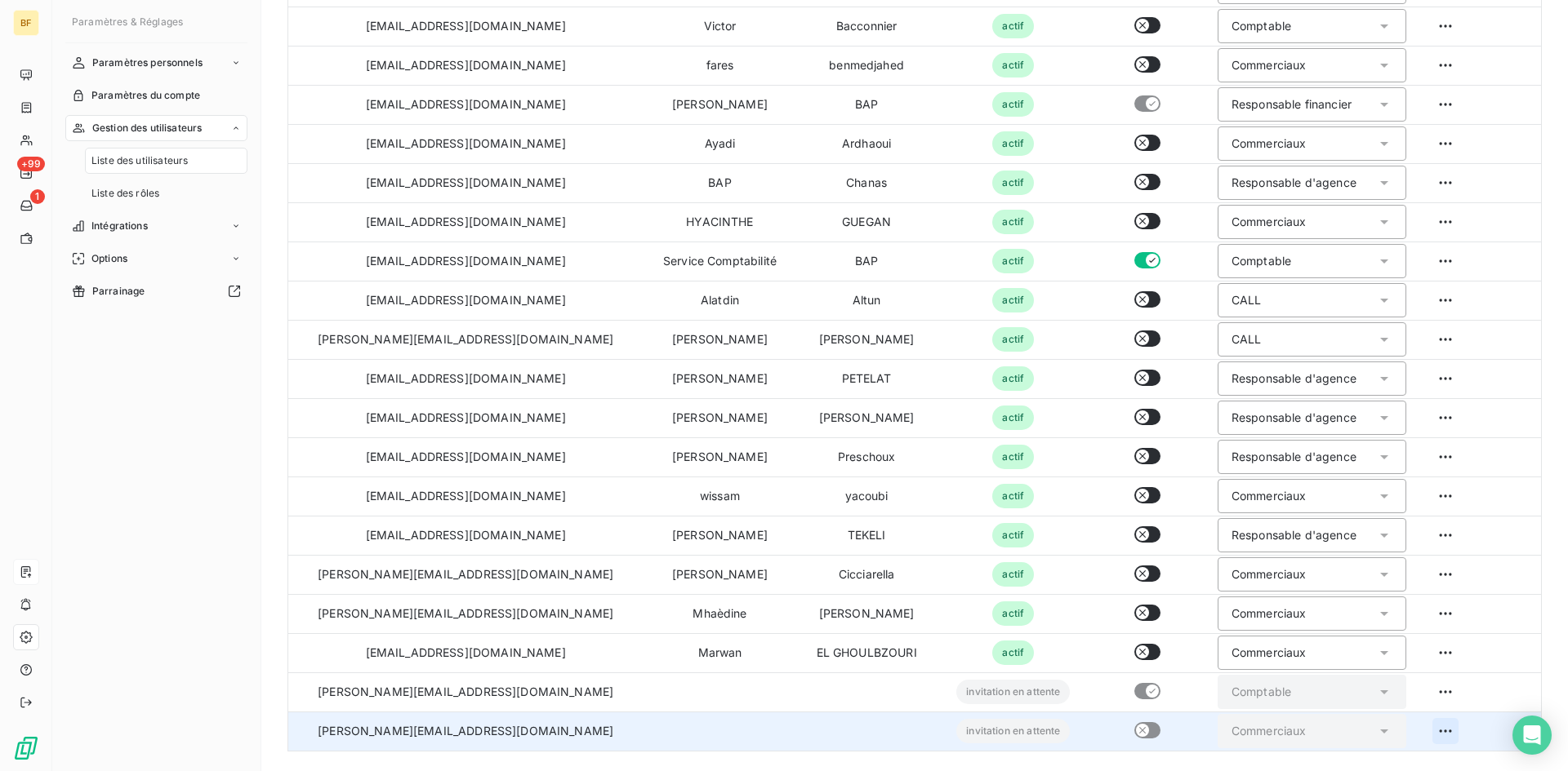
click at [1430, 734] on html "BF +99 1 Paramètres & Réglages Paramètres personnels Paramètres du compte Gesti…" at bounding box center [784, 386] width 1568 height 771
click at [1379, 634] on div "Ré-envoyer l’invitation" at bounding box center [1414, 636] width 305 height 26
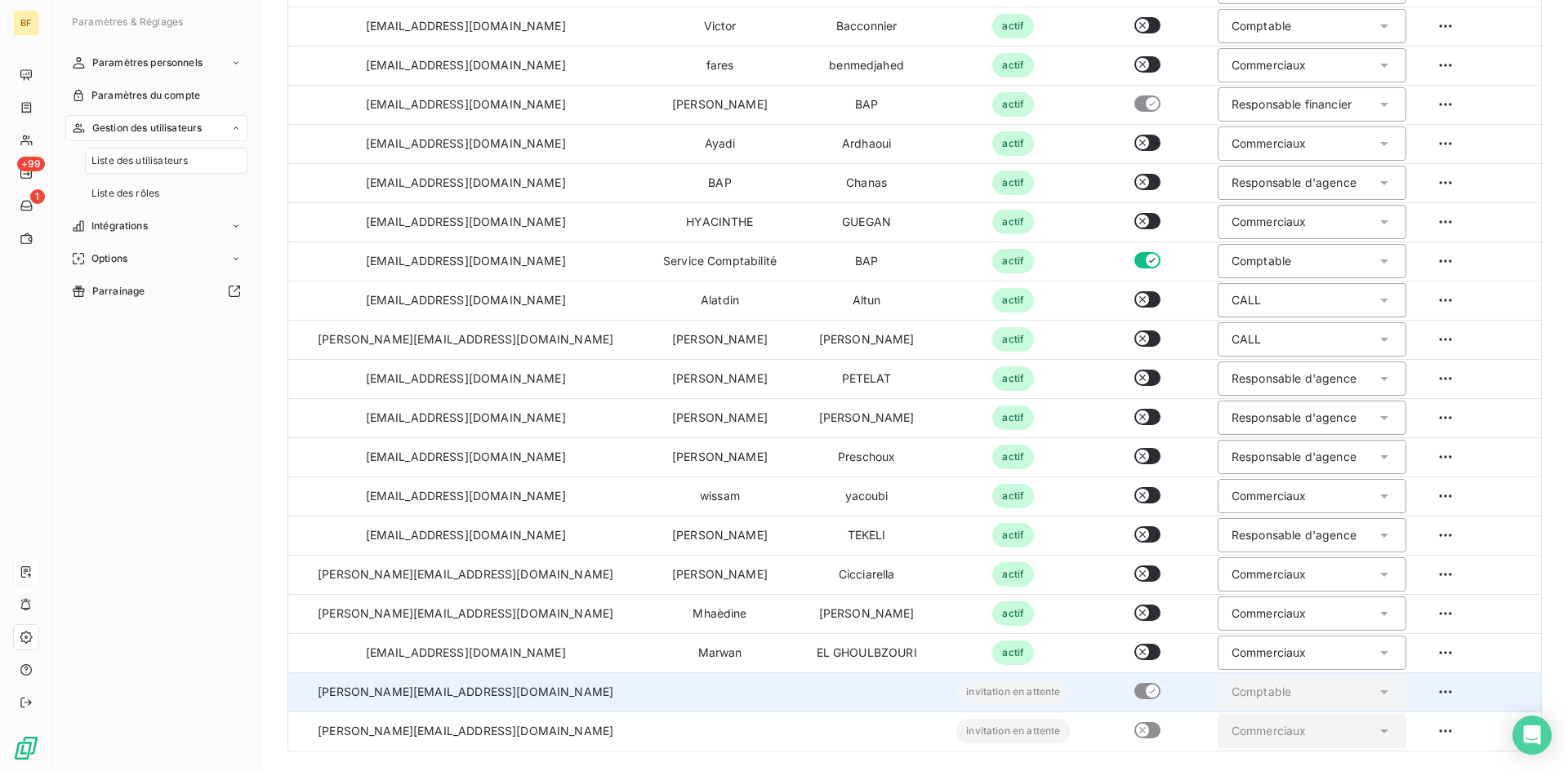
click at [1438, 692] on html "BF +99 1 Paramètres & Réglages Paramètres personnels Paramètres du compte Gesti…" at bounding box center [784, 386] width 1568 height 771
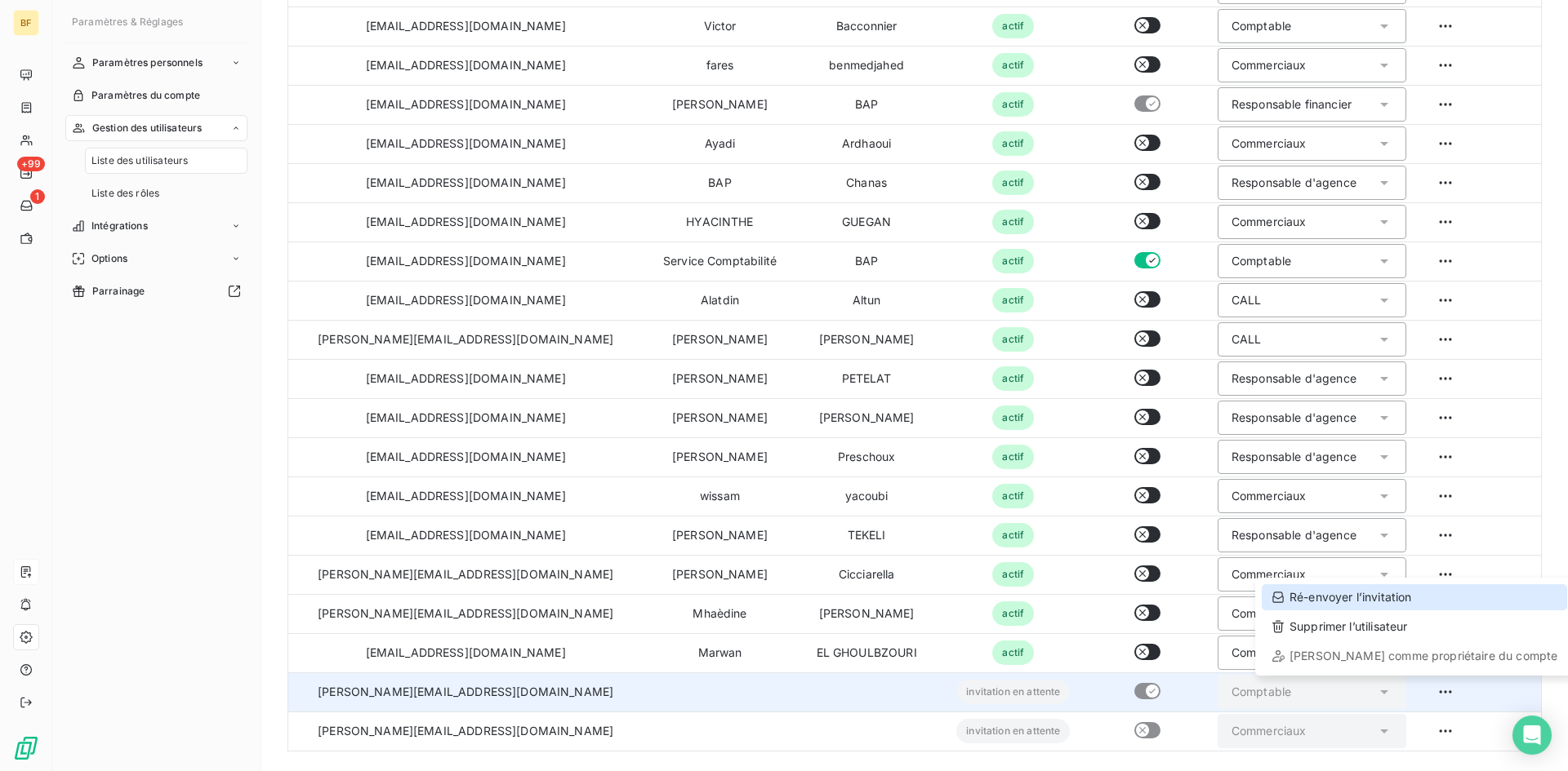
click at [1361, 603] on div "Ré-envoyer l’invitation" at bounding box center [1414, 597] width 305 height 26
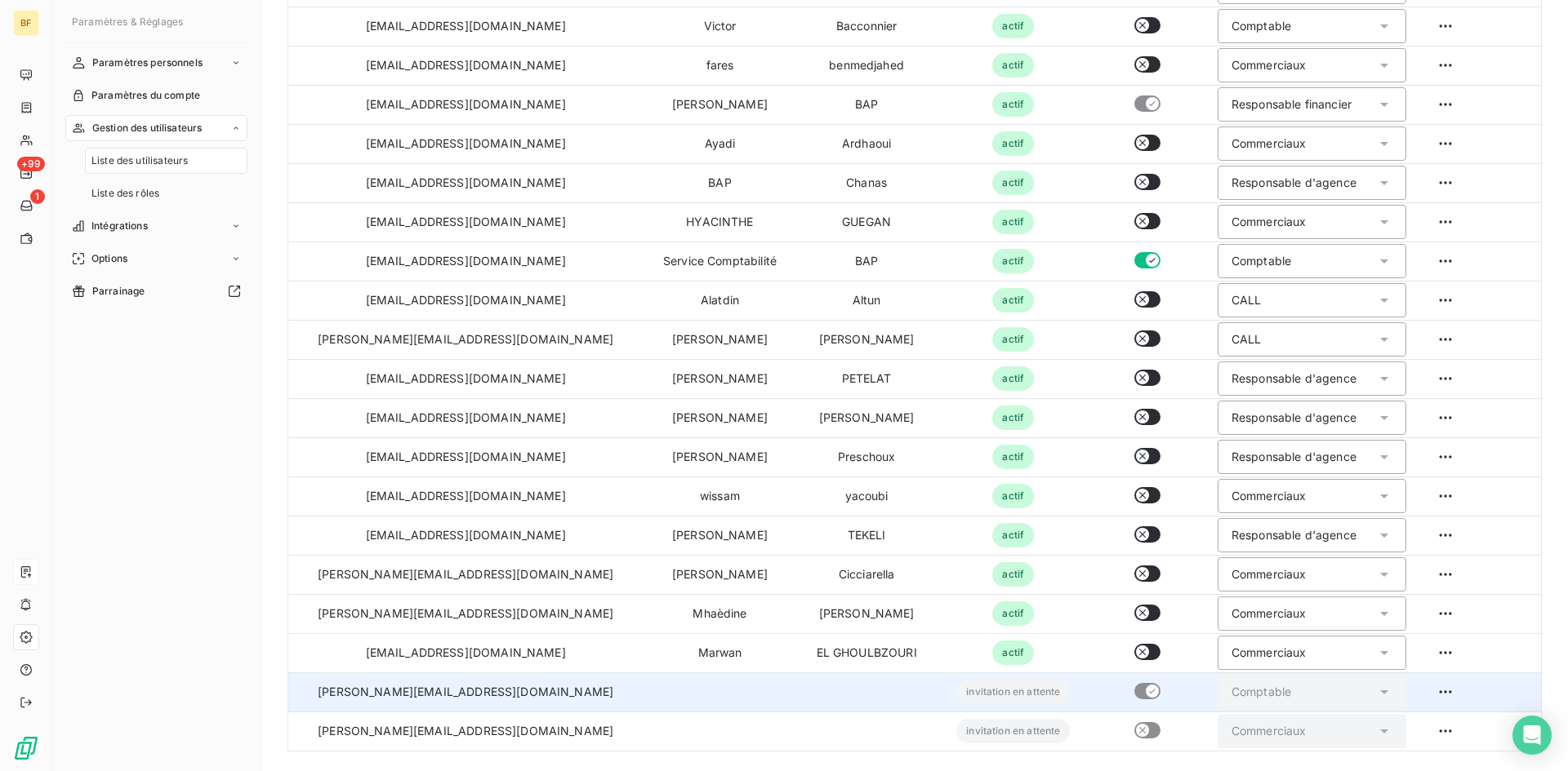
click at [1419, 730] on td at bounding box center [1480, 731] width 121 height 39
click at [1419, 732] on html "BF +99 1 Paramètres & Réglages Paramètres personnels Paramètres du compte Gesti…" at bounding box center [784, 386] width 1568 height 771
click at [1364, 639] on div "Ré-envoyer l’invitation" at bounding box center [1414, 636] width 305 height 26
click at [1424, 726] on html "BF +99 1 Paramètres & Réglages Paramètres personnels Paramètres du compte Gesti…" at bounding box center [784, 386] width 1568 height 771
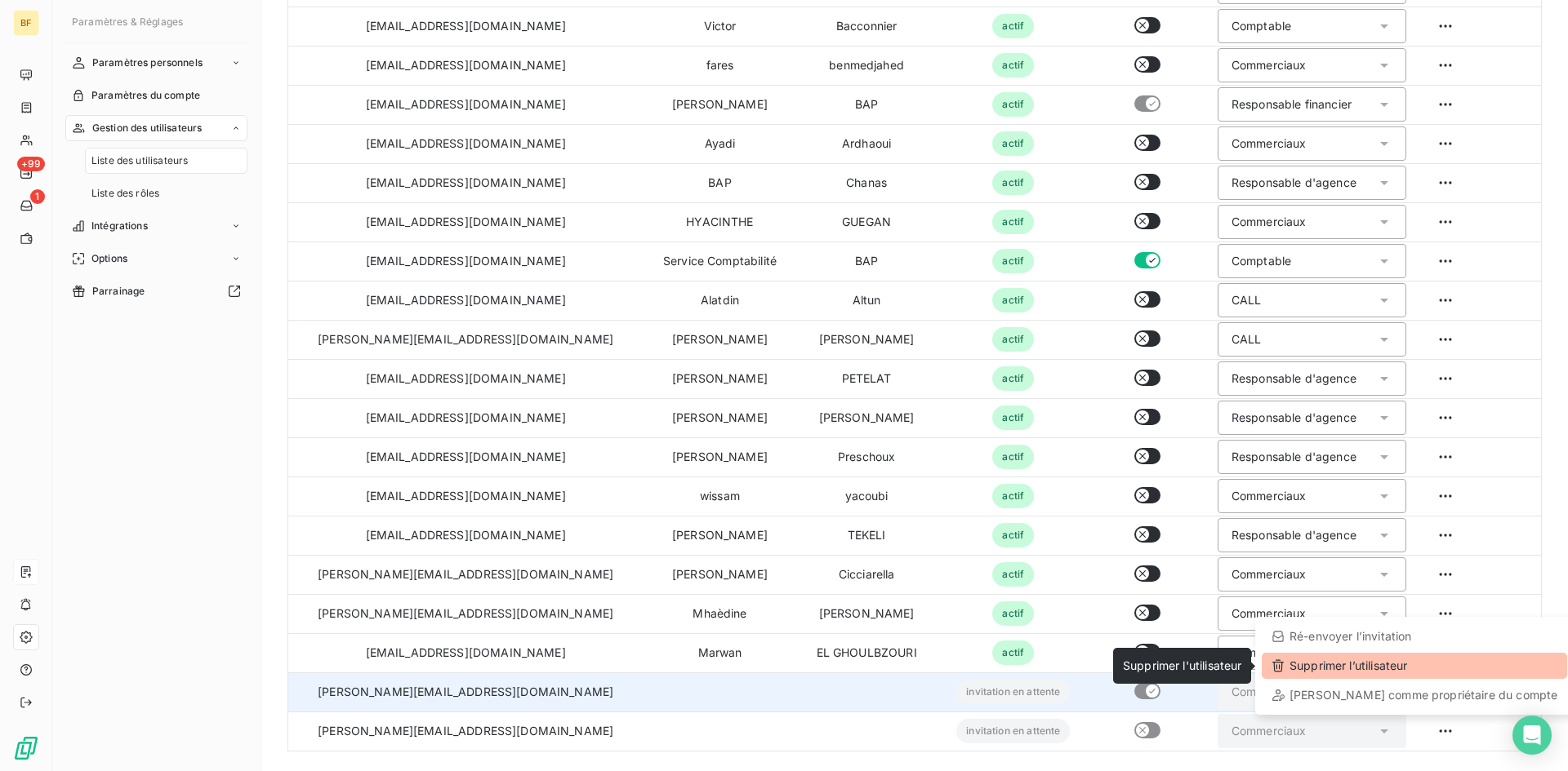
click at [1347, 667] on div "Supprimer l’utilisateur" at bounding box center [1414, 666] width 305 height 26
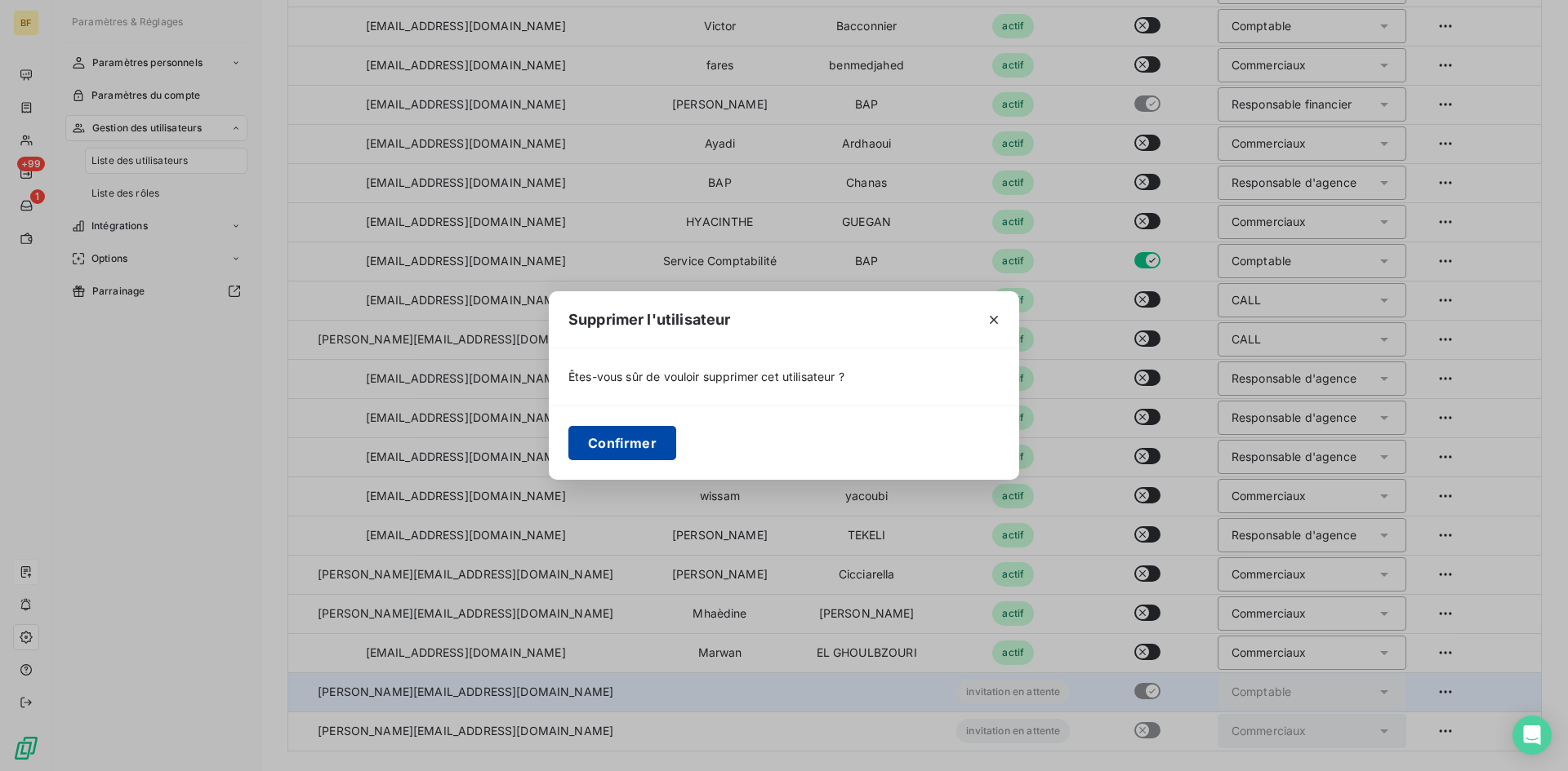
click at [611, 438] on button "Confirmer" at bounding box center [621, 443] width 108 height 34
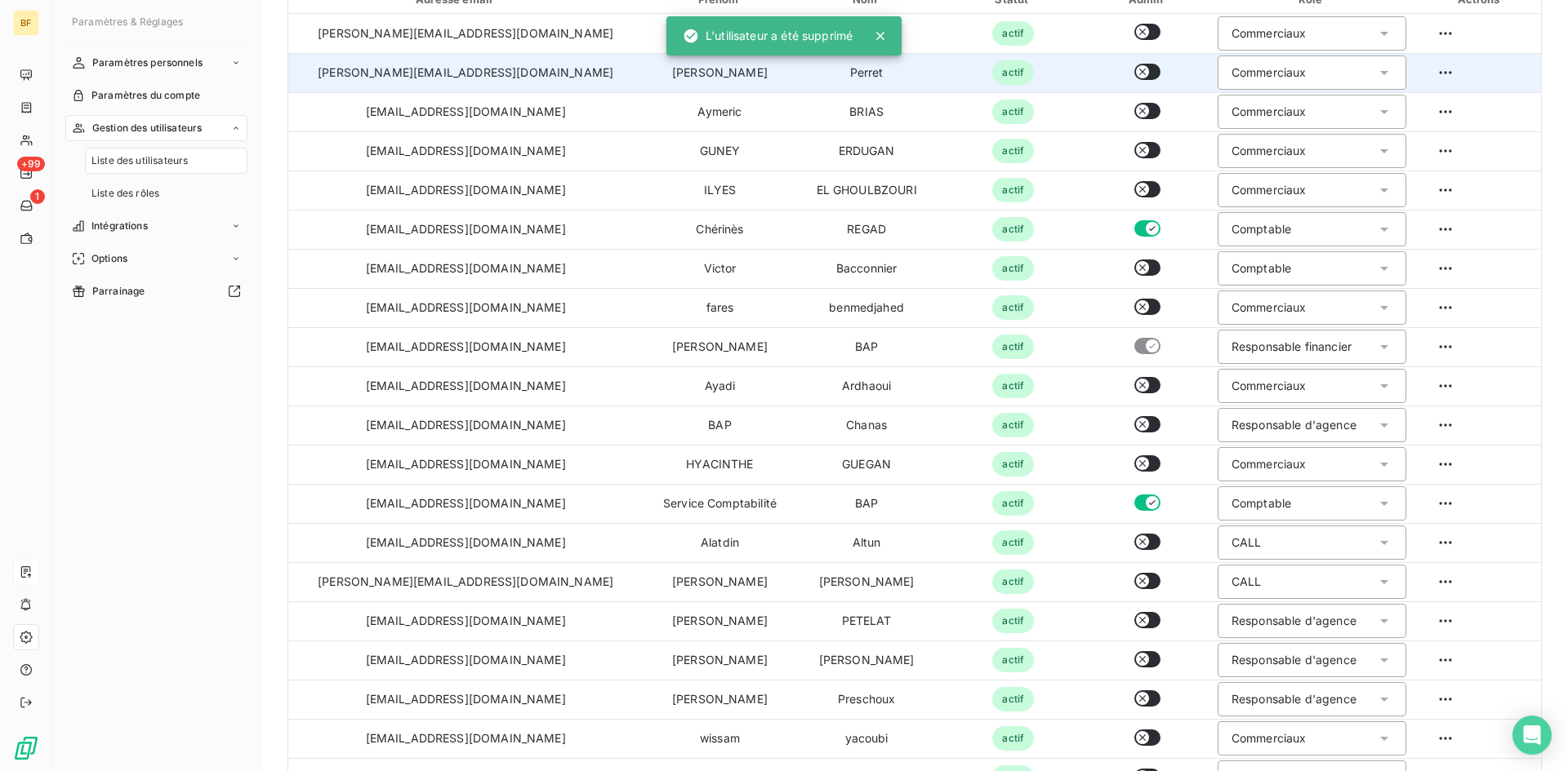
scroll to position [0, 0]
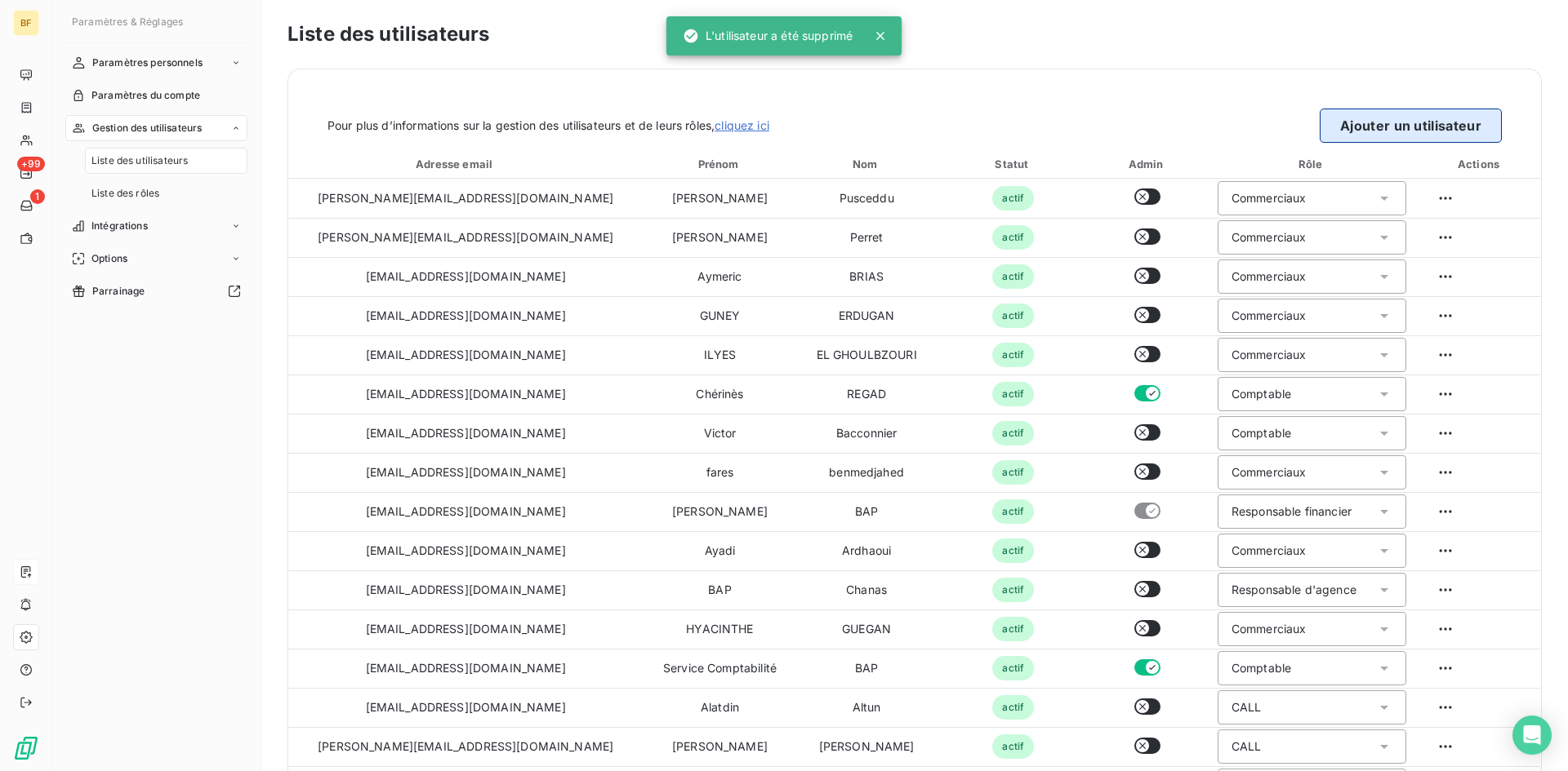
click at [1347, 128] on button "Ajouter un utilisateur" at bounding box center [1411, 126] width 182 height 34
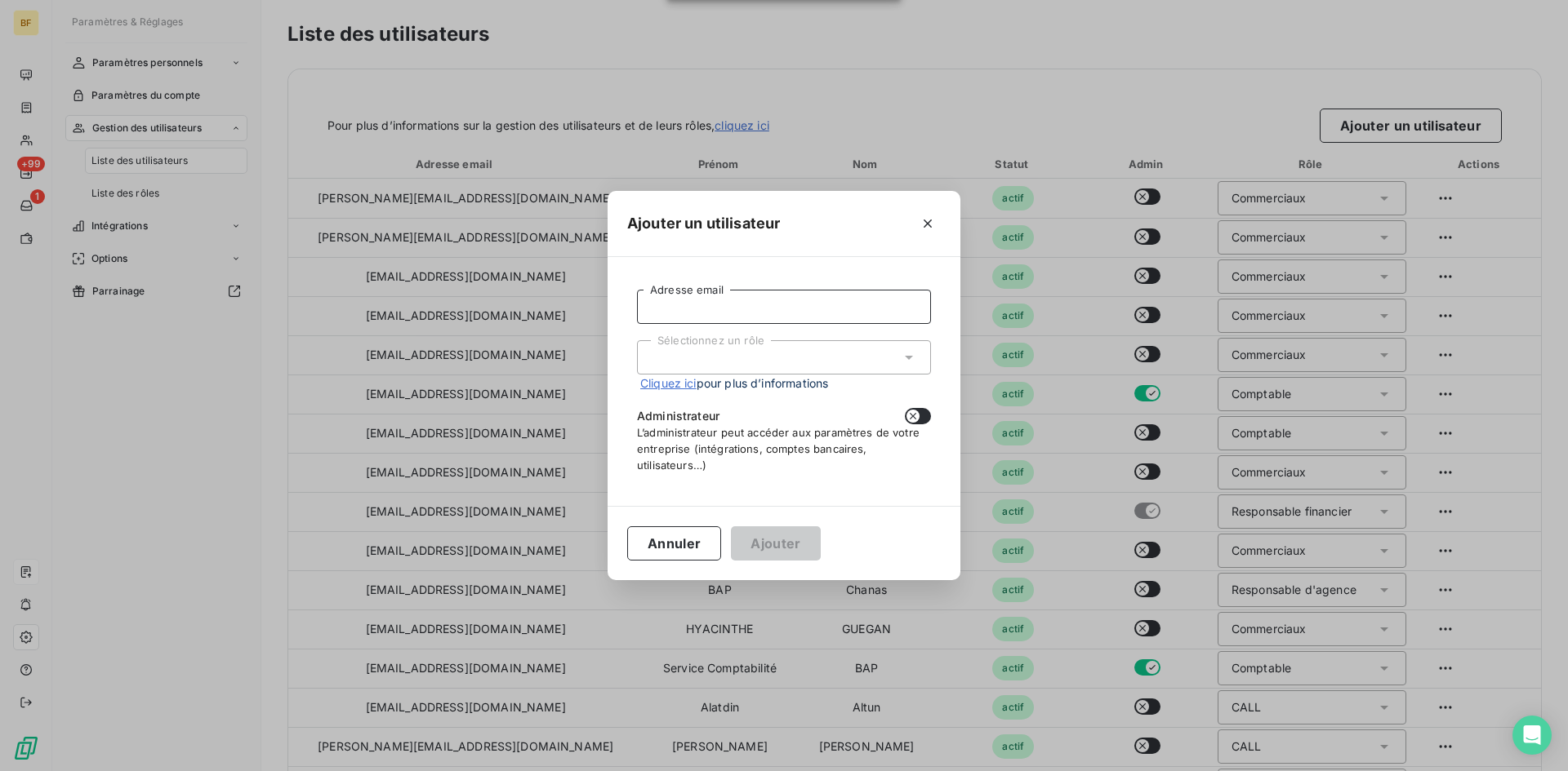
click at [730, 301] on input "Adresse email" at bounding box center [783, 307] width 294 height 34
type input "[PERSON_NAME][EMAIL_ADDRESS][DOMAIN_NAME]"
click at [697, 360] on div "Sélectionnez un rôle" at bounding box center [783, 357] width 294 height 34
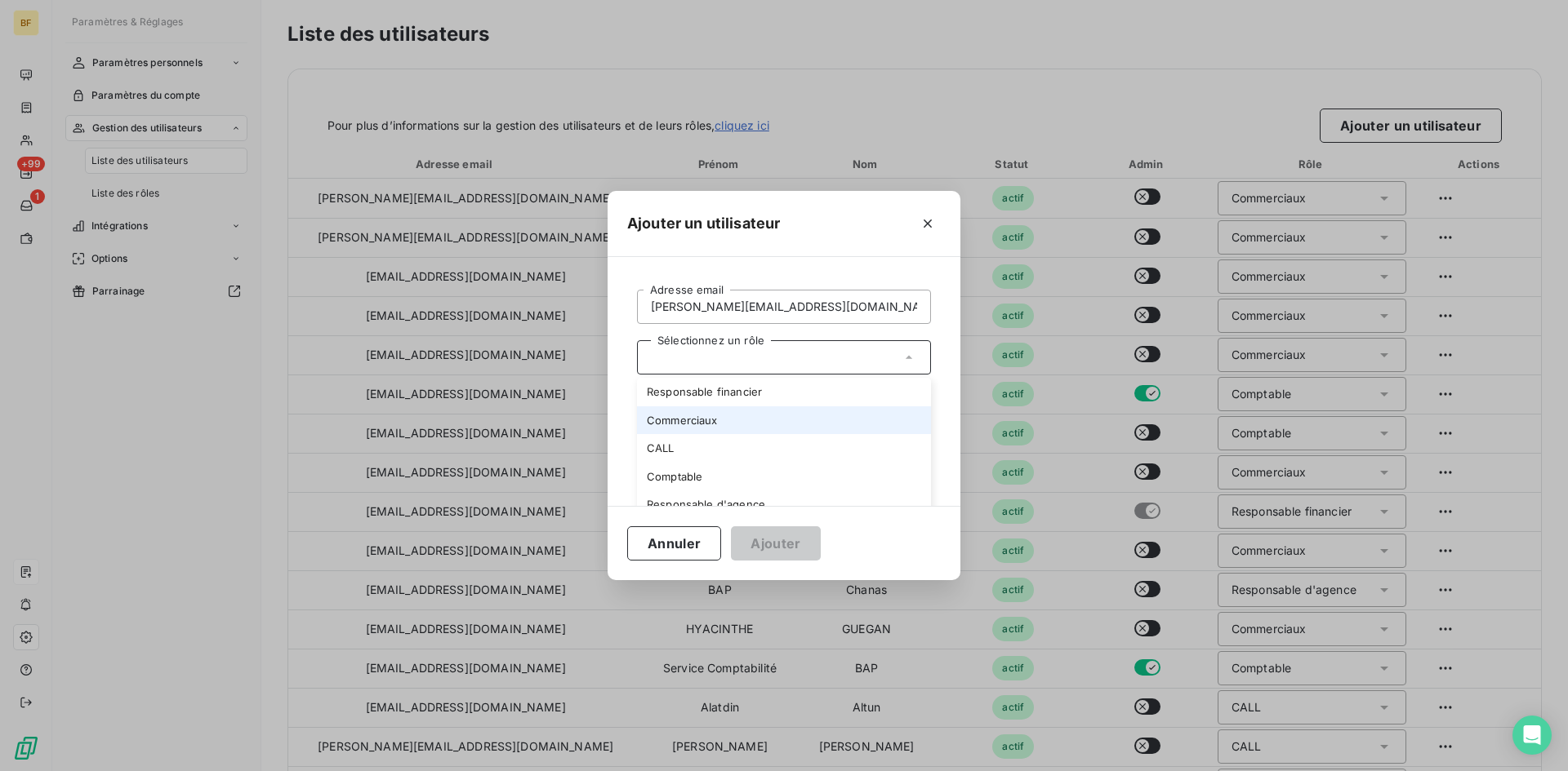
click at [696, 425] on li "Commerciaux" at bounding box center [783, 420] width 294 height 29
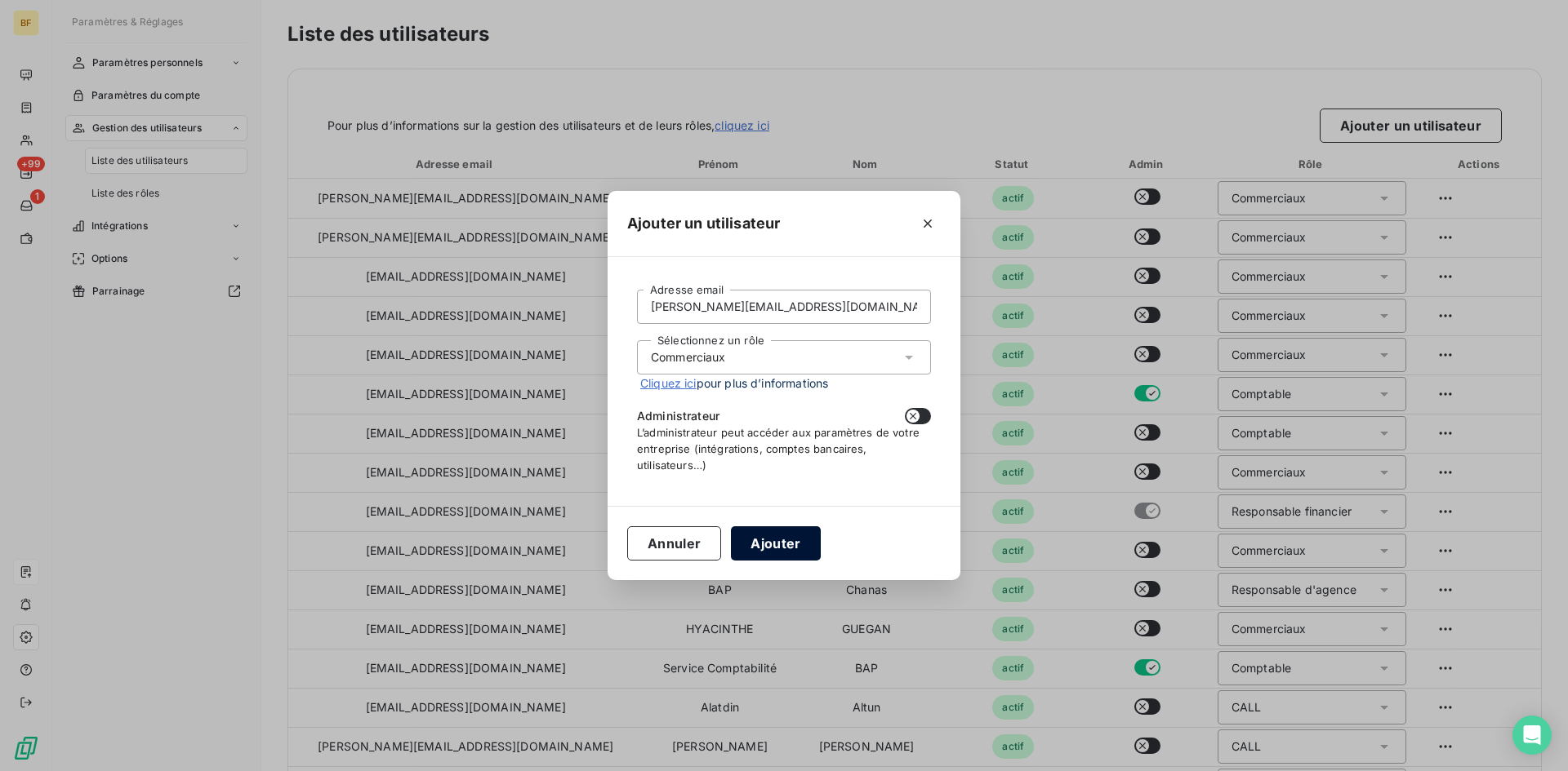
click at [790, 544] on button "Ajouter" at bounding box center [775, 543] width 89 height 34
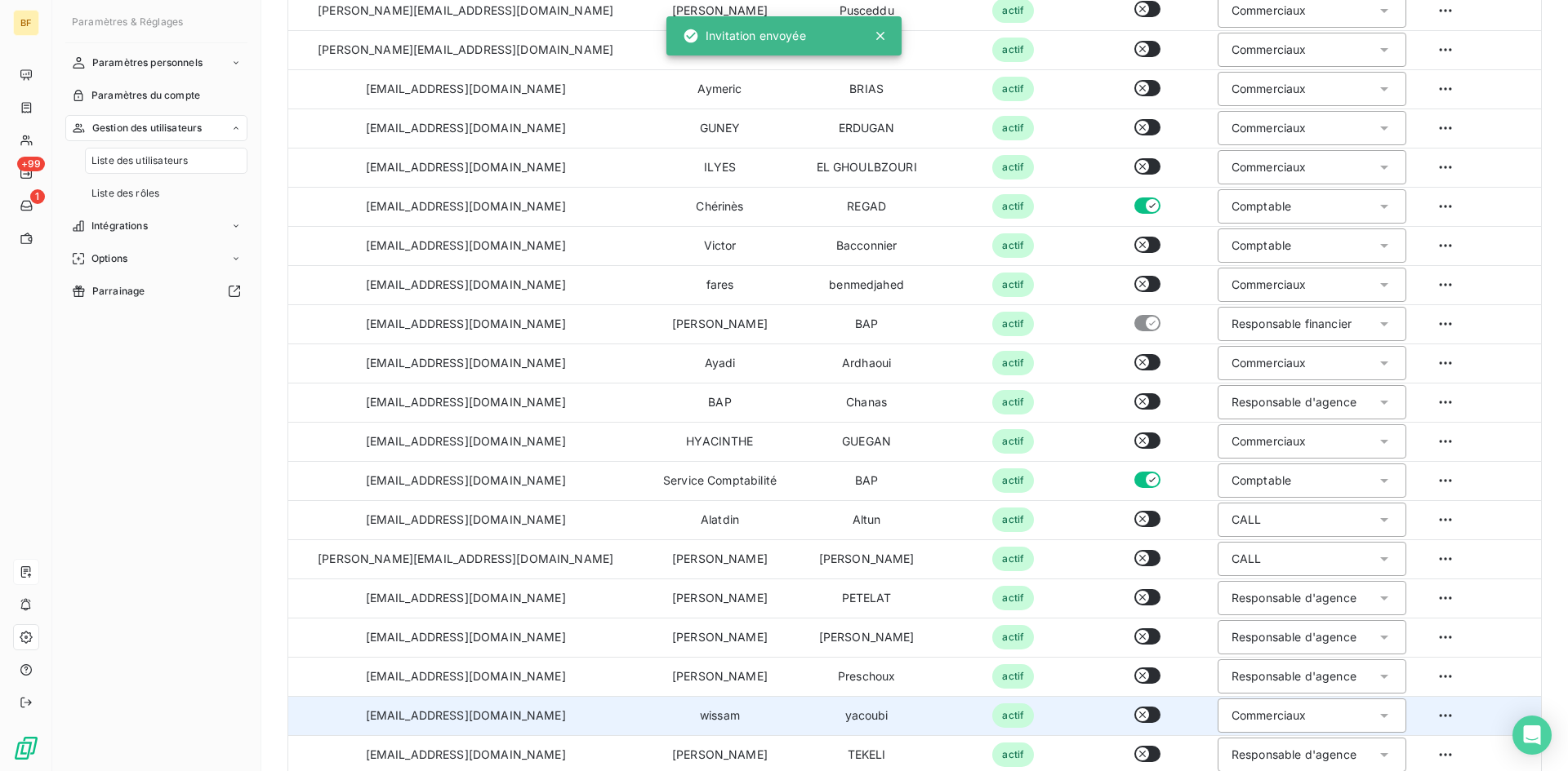
scroll to position [407, 0]
